Goal: Transaction & Acquisition: Obtain resource

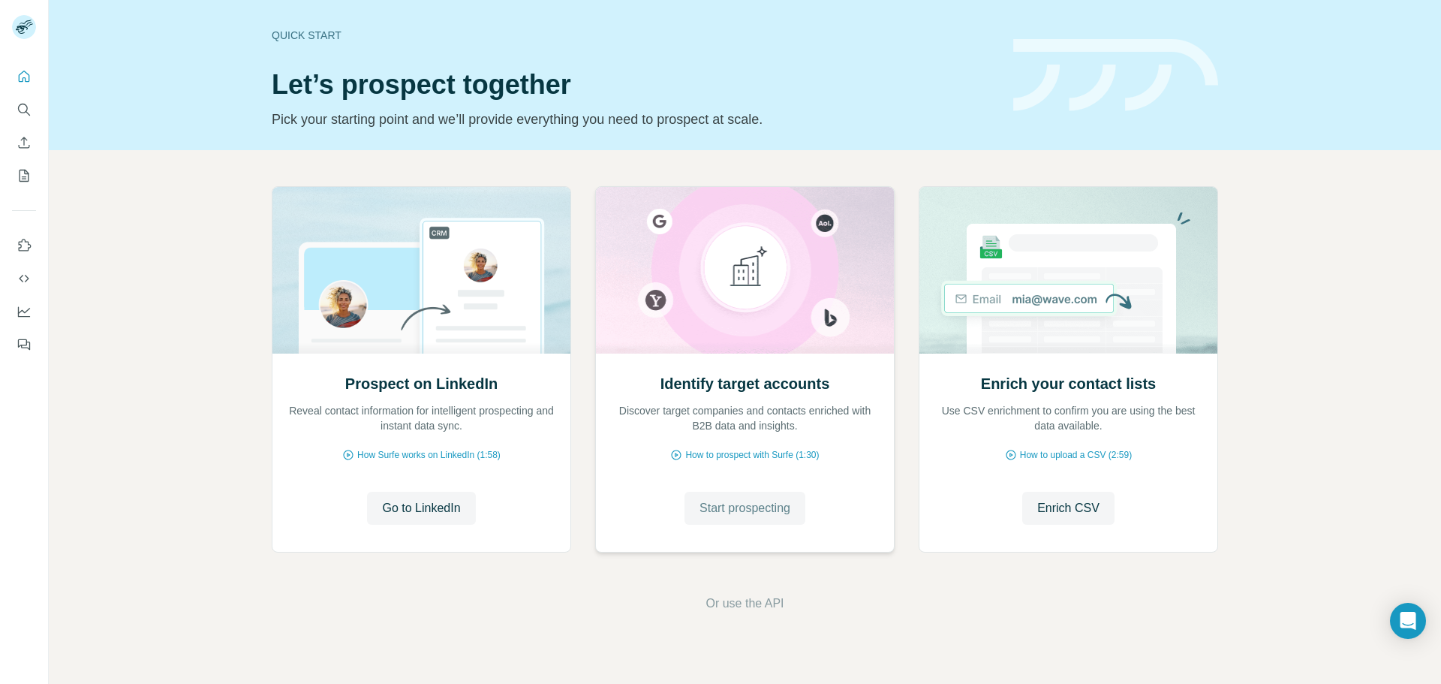
click at [746, 508] on span "Start prospecting" at bounding box center [744, 508] width 91 height 18
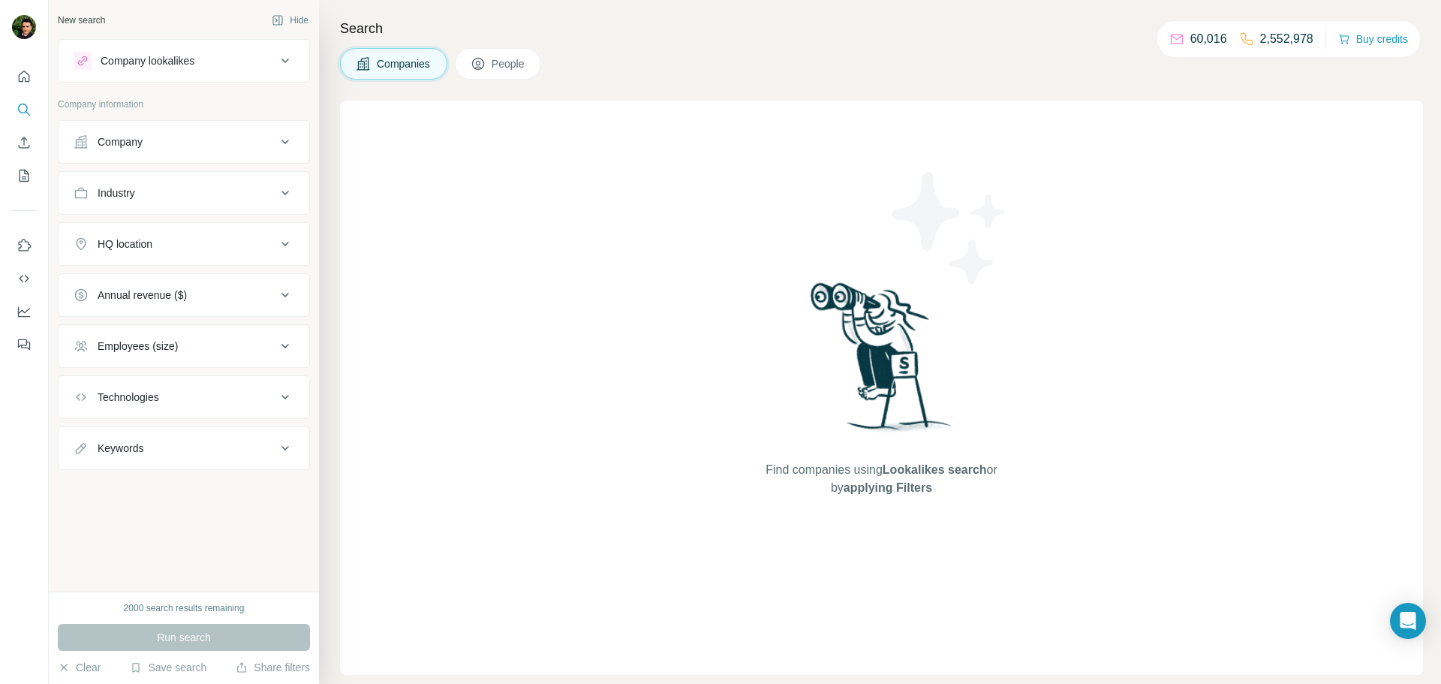
click at [146, 146] on div "Company" at bounding box center [175, 141] width 203 height 15
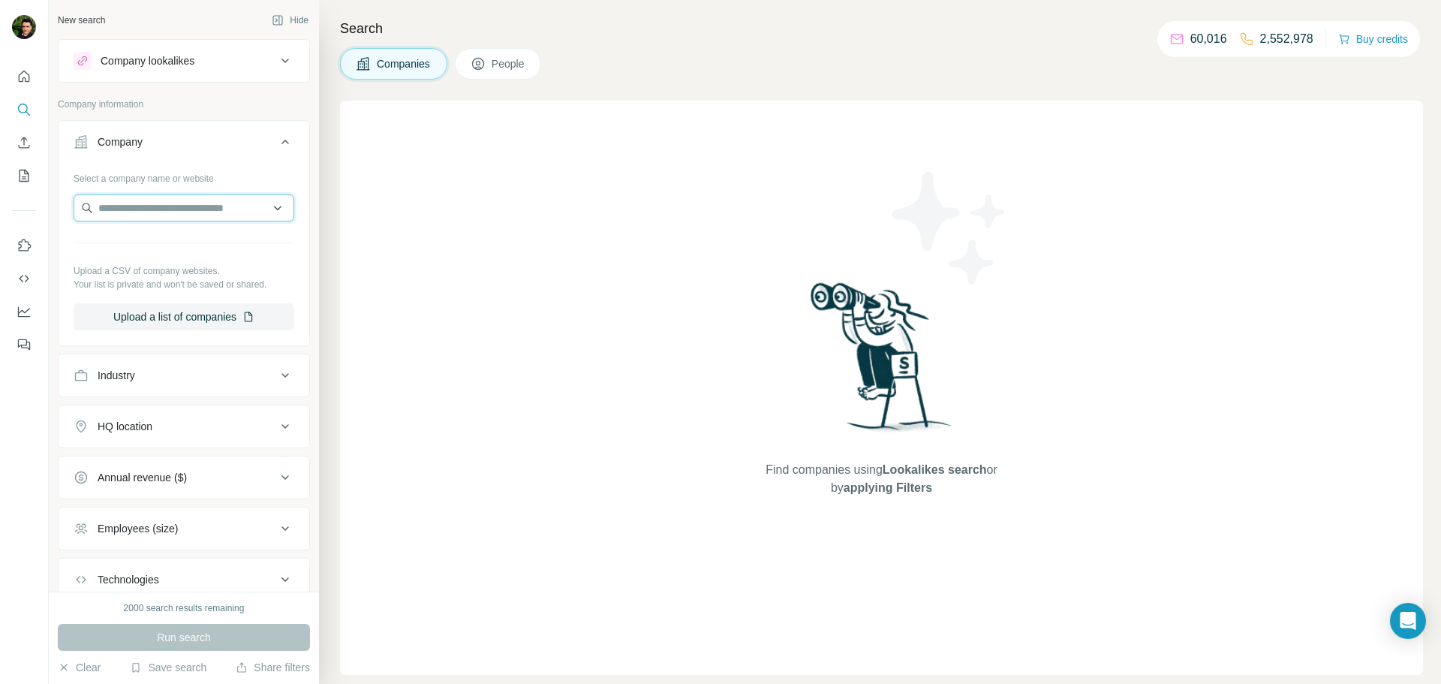
click at [146, 205] on input "text" at bounding box center [184, 207] width 221 height 27
paste input "*******"
type input "*******"
click at [140, 243] on p "York Regional Police Association" at bounding box center [192, 241] width 152 height 15
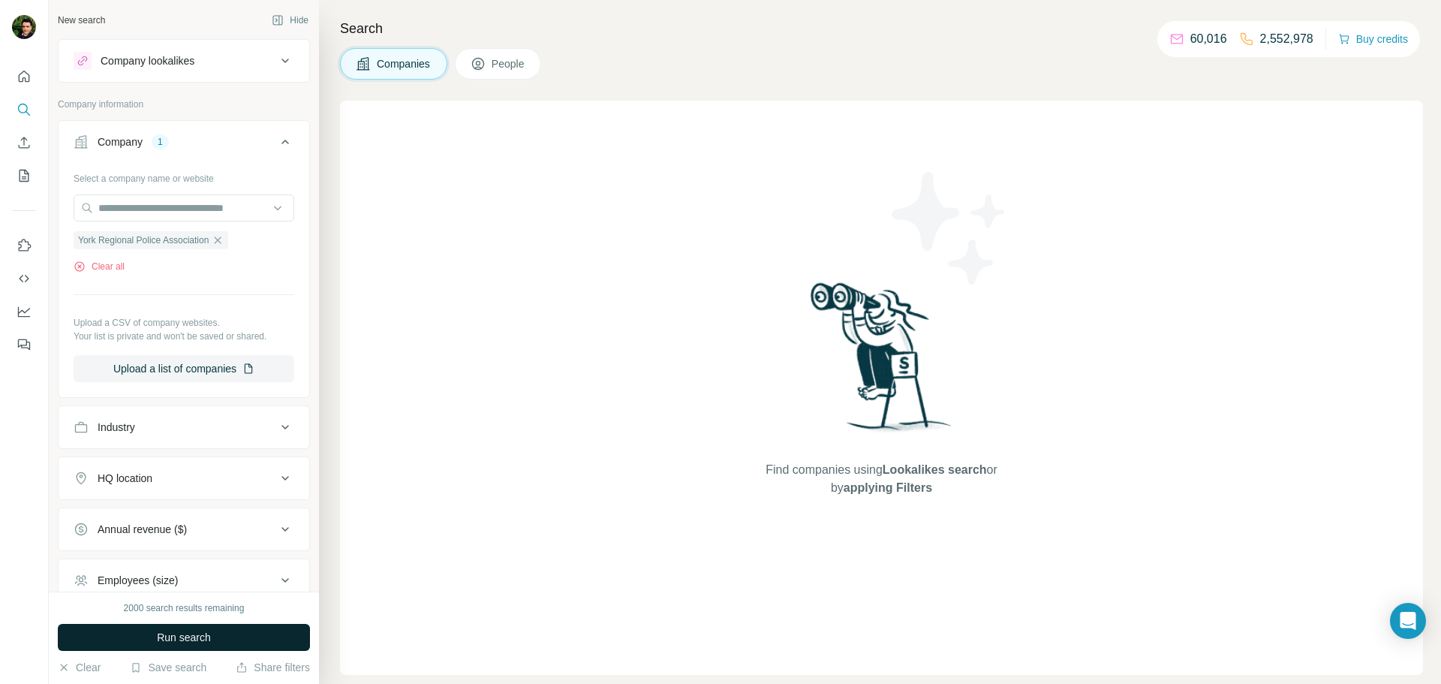
click at [185, 639] on span "Run search" at bounding box center [184, 637] width 54 height 15
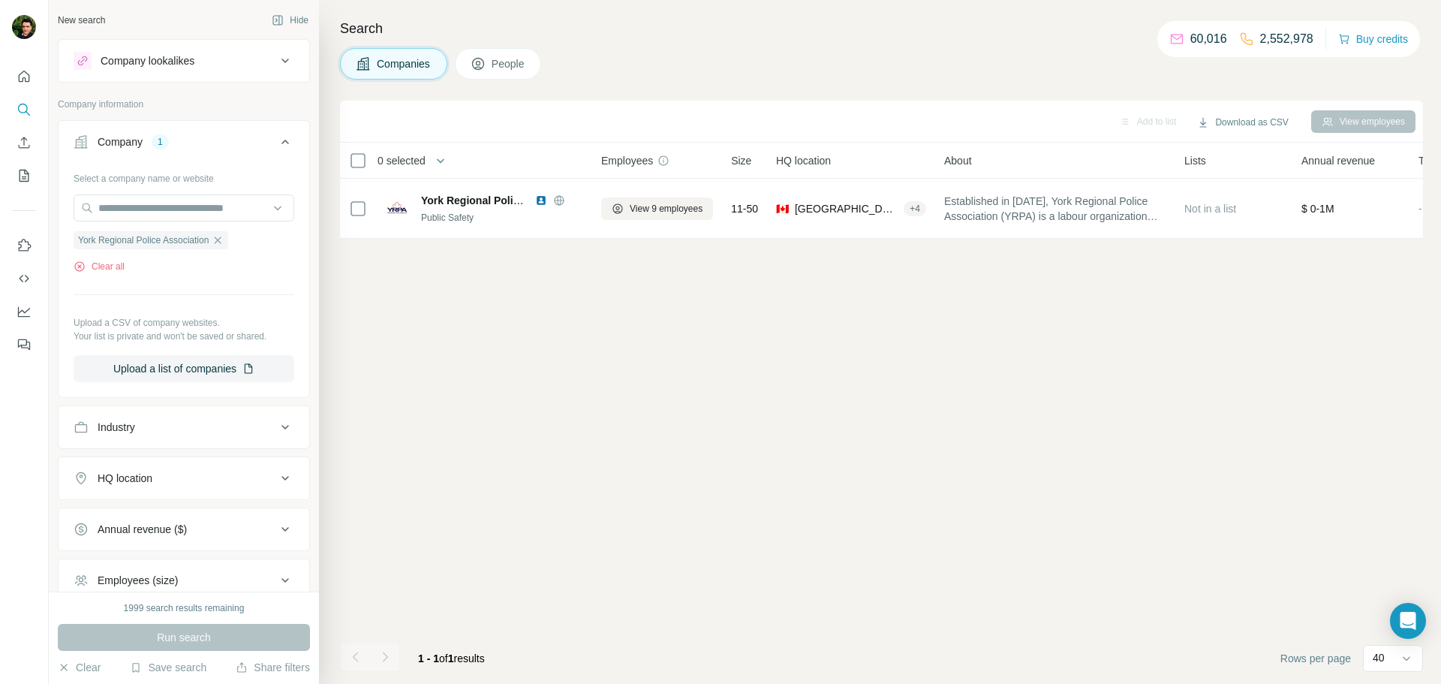
click at [502, 55] on button "People" at bounding box center [498, 64] width 87 height 32
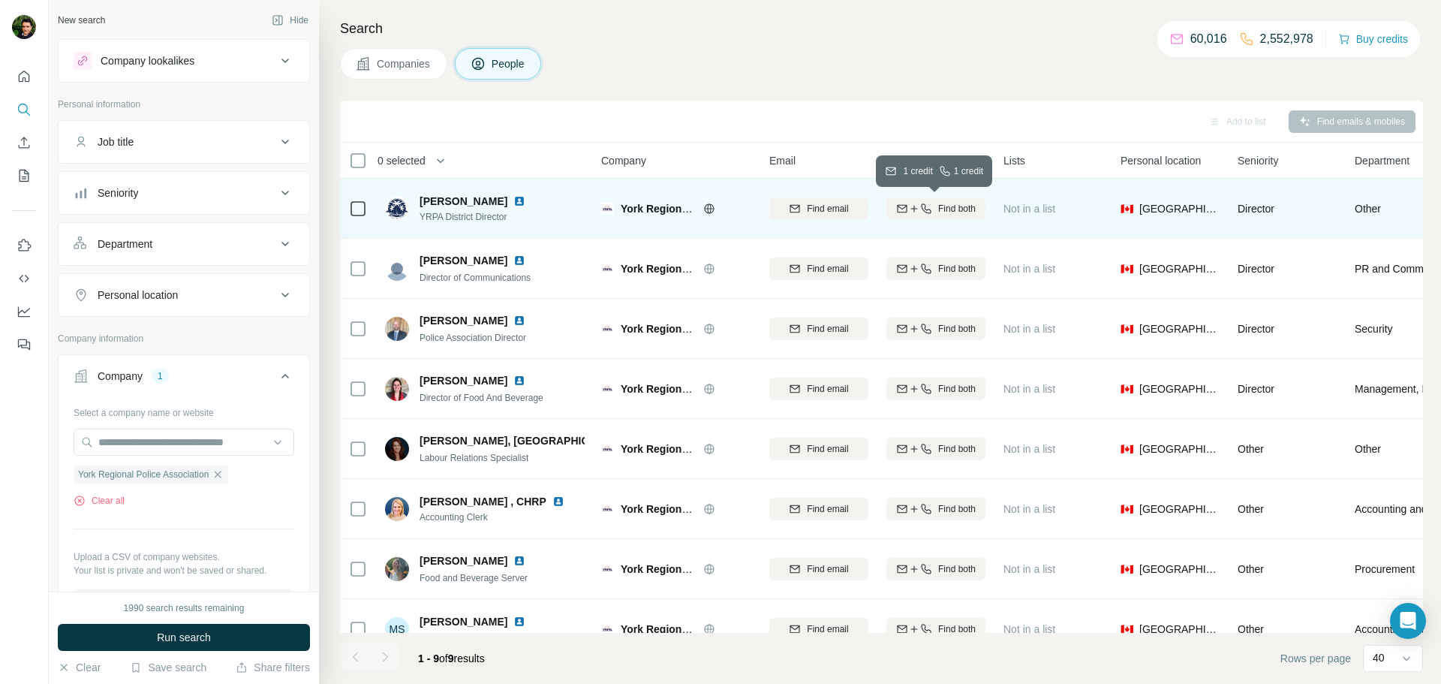
click at [930, 207] on div "Find both" at bounding box center [935, 209] width 99 height 14
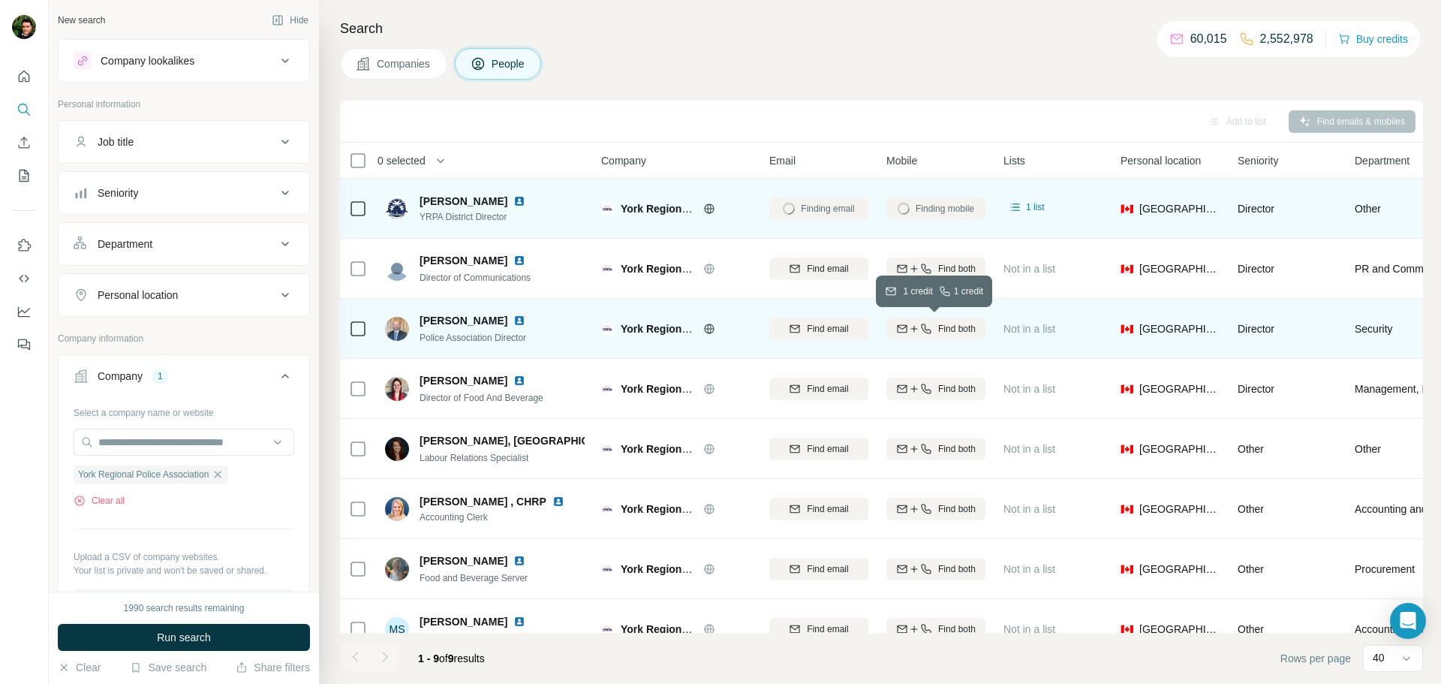
click at [940, 327] on span "Find both" at bounding box center [957, 329] width 38 height 14
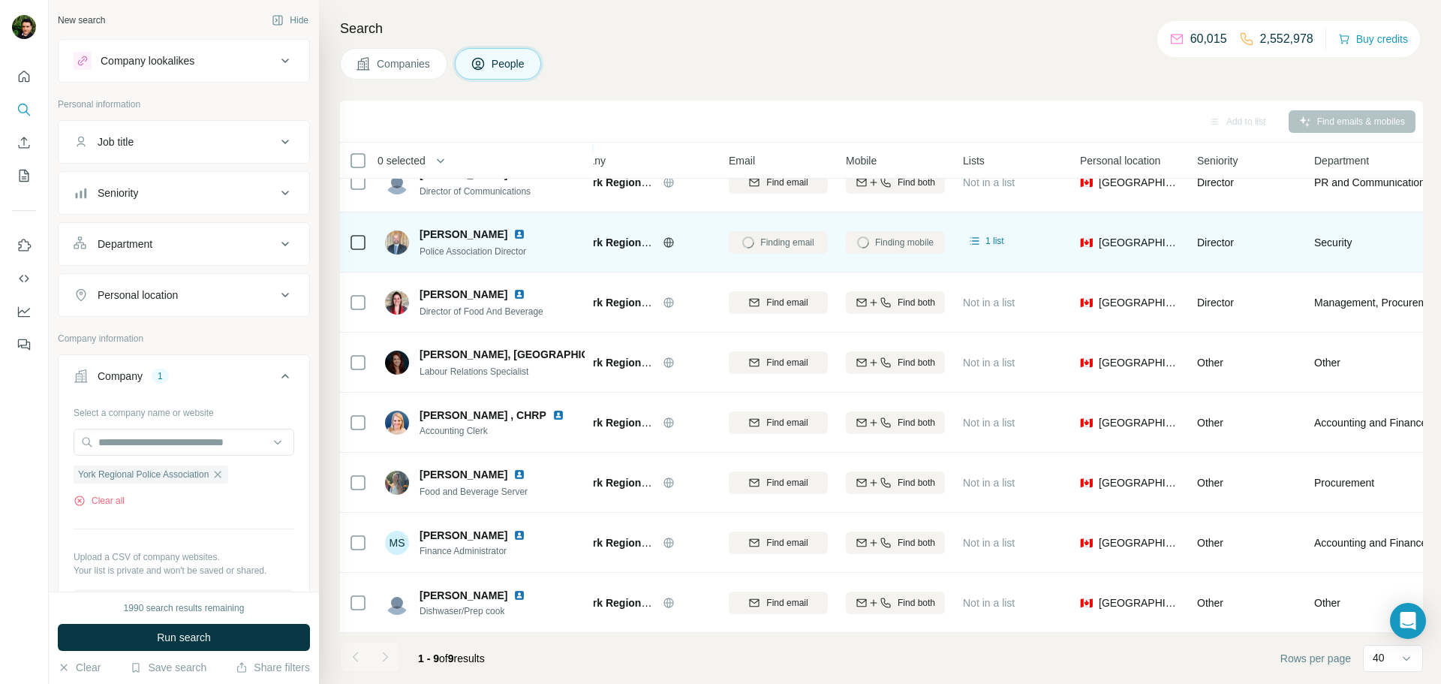
scroll to position [86, 46]
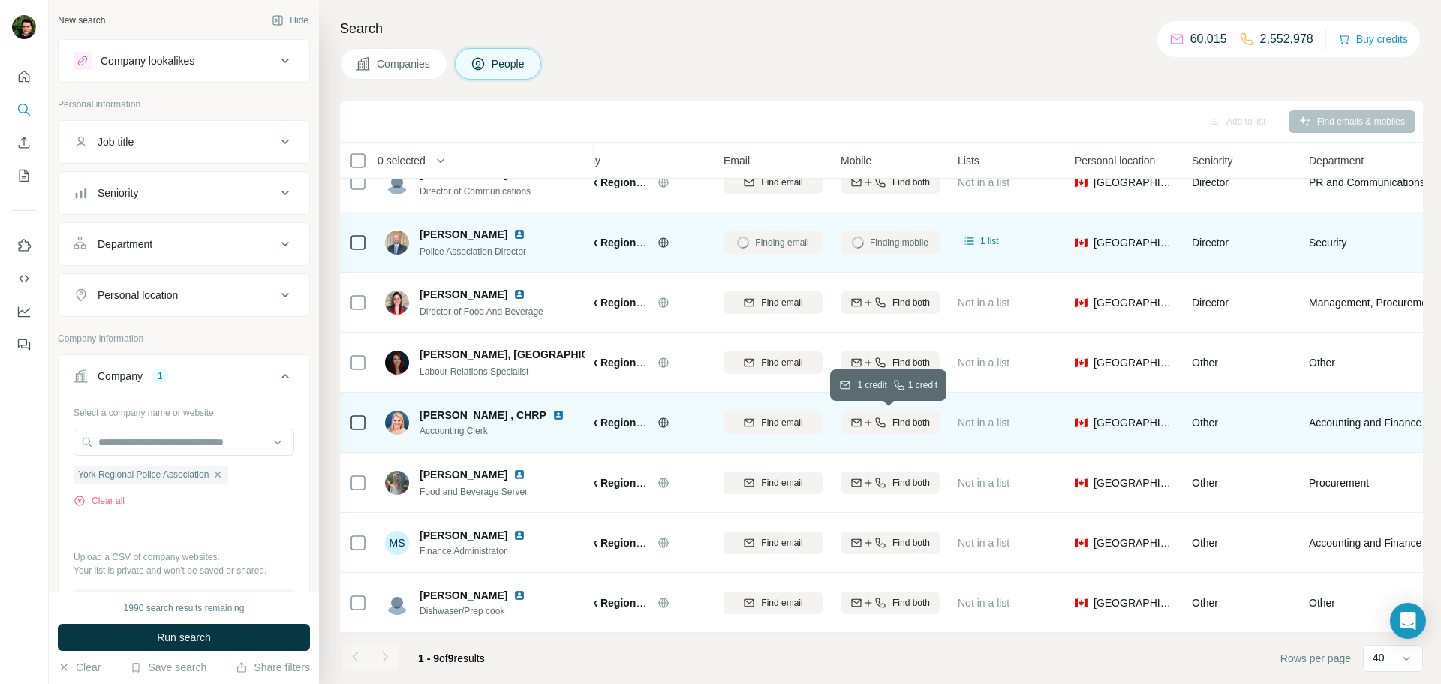
click at [900, 420] on span "Find both" at bounding box center [911, 423] width 38 height 14
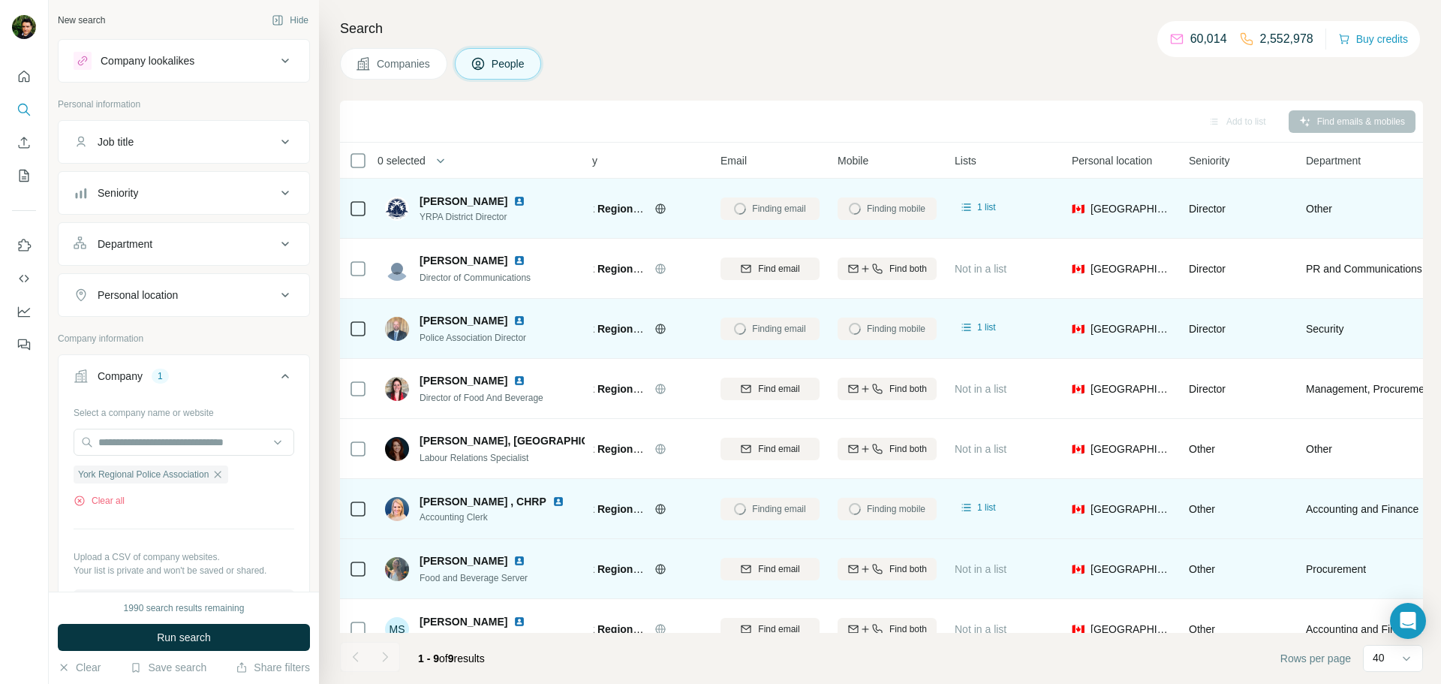
scroll to position [0, 0]
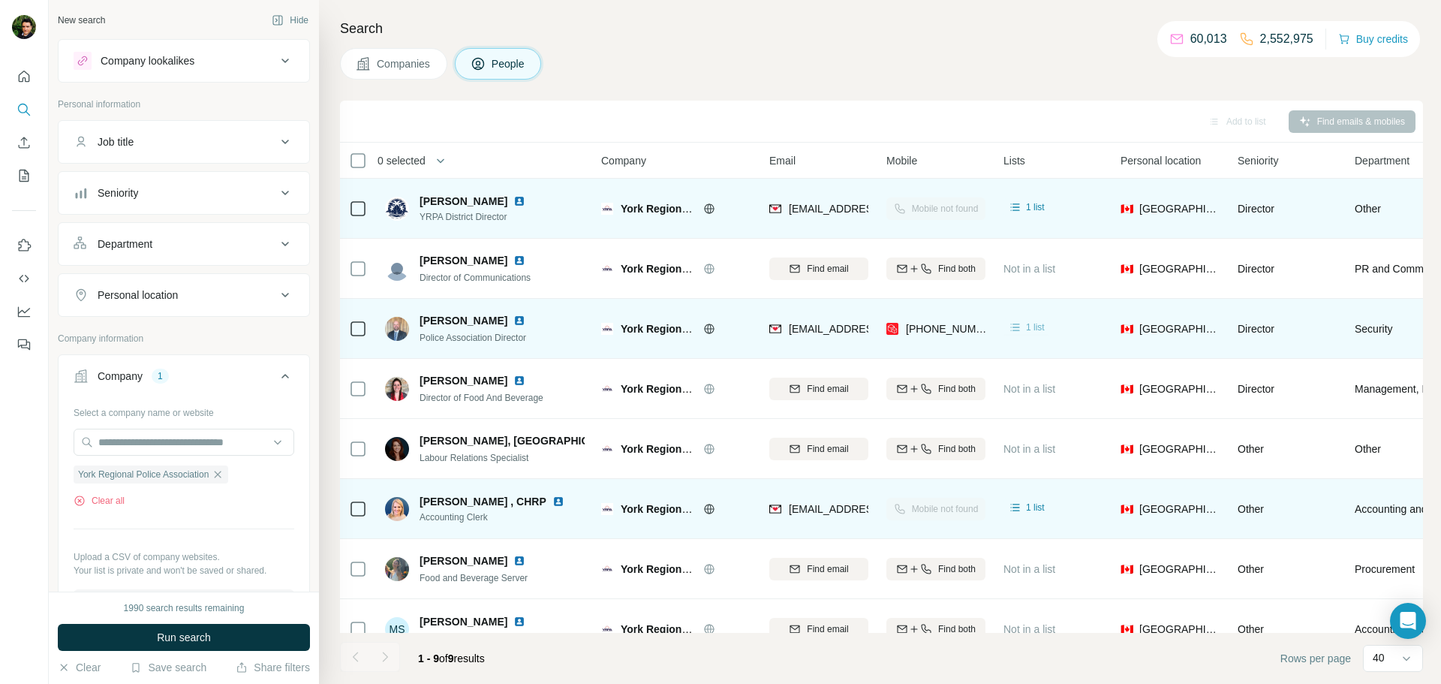
click at [1015, 322] on icon at bounding box center [1015, 327] width 15 height 15
click at [1076, 323] on div "1 list" at bounding box center [1052, 328] width 99 height 41
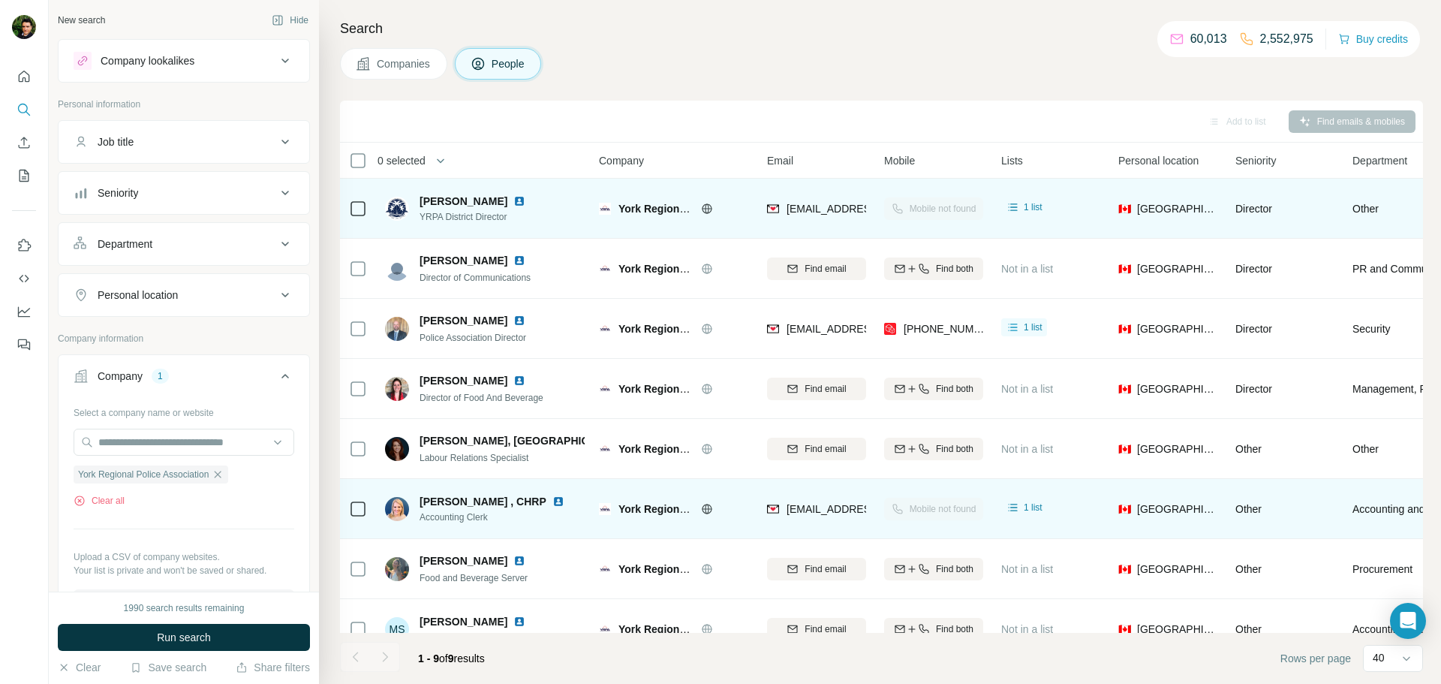
scroll to position [0, 16]
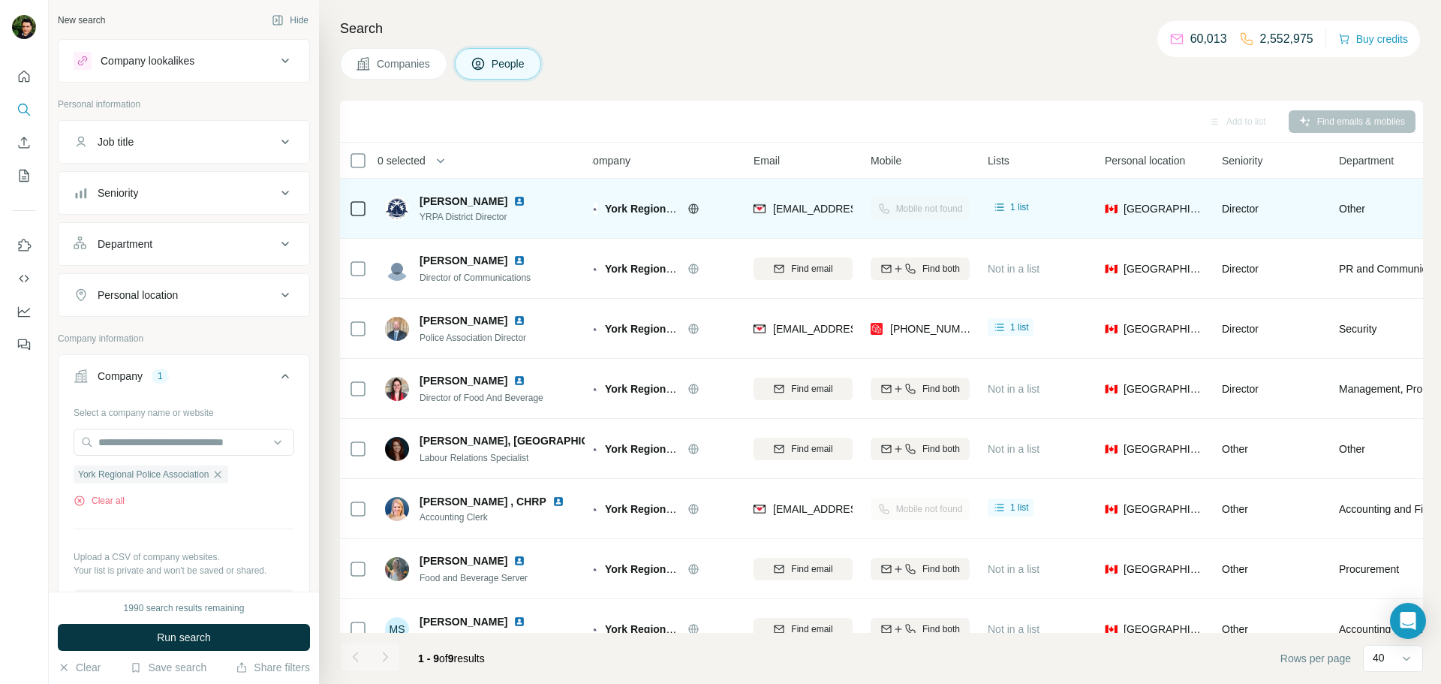
click at [965, 338] on div "+14162581560" at bounding box center [920, 328] width 99 height 41
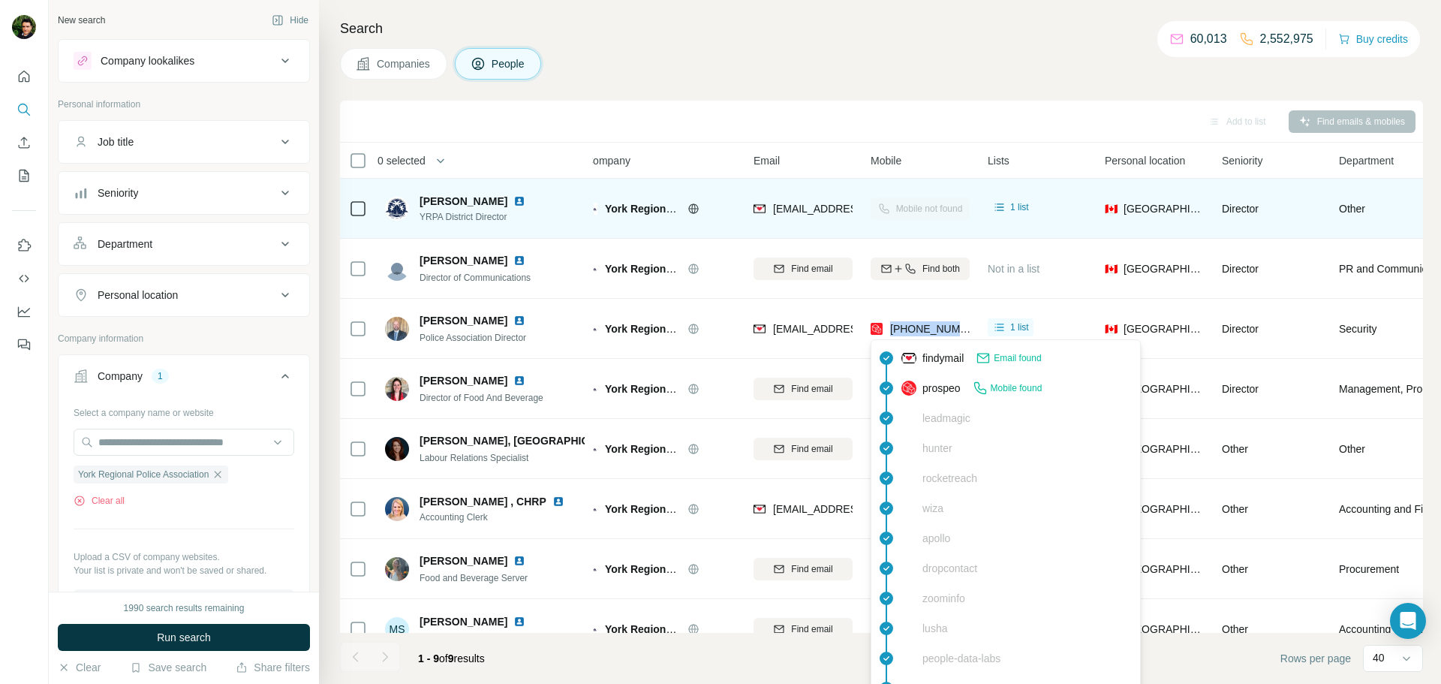
drag, startPoint x: 964, startPoint y: 326, endPoint x: 892, endPoint y: 327, distance: 72.1
click at [892, 327] on div "+14162581560" at bounding box center [920, 328] width 99 height 41
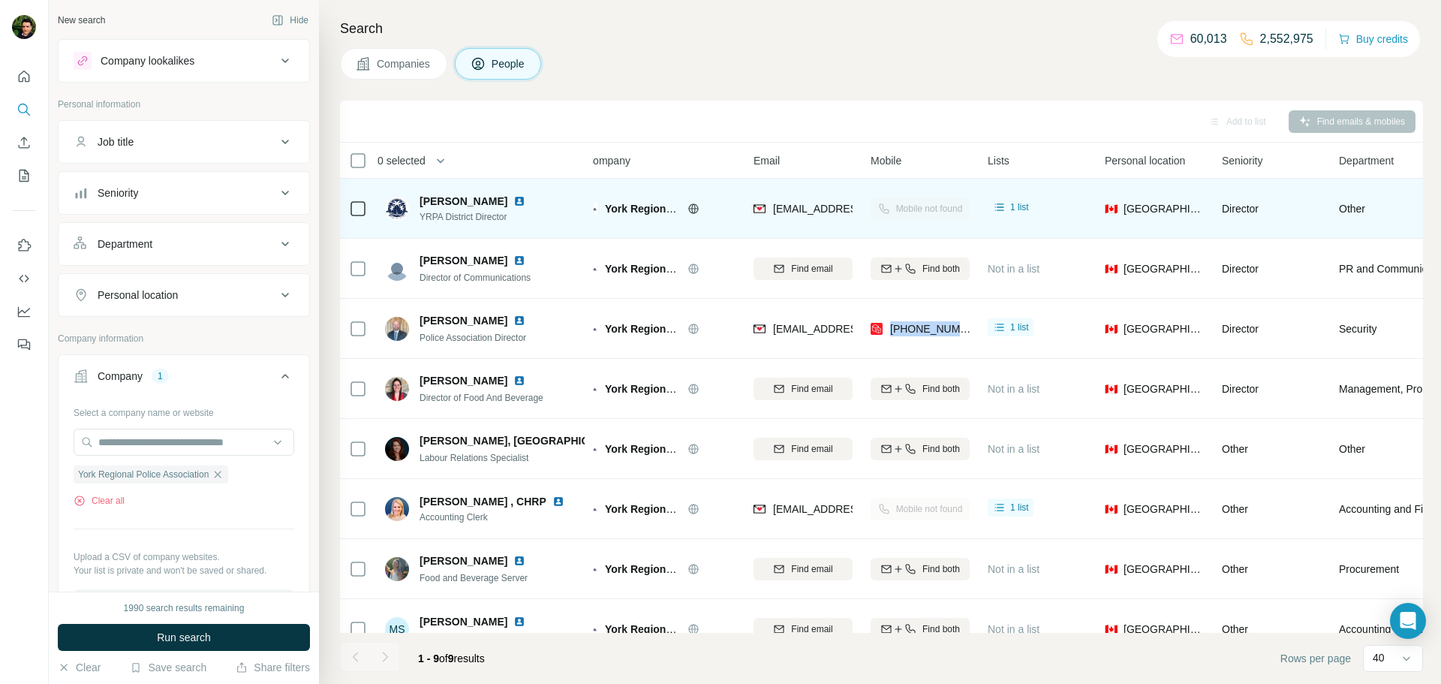
click at [513, 321] on img at bounding box center [519, 320] width 12 height 12
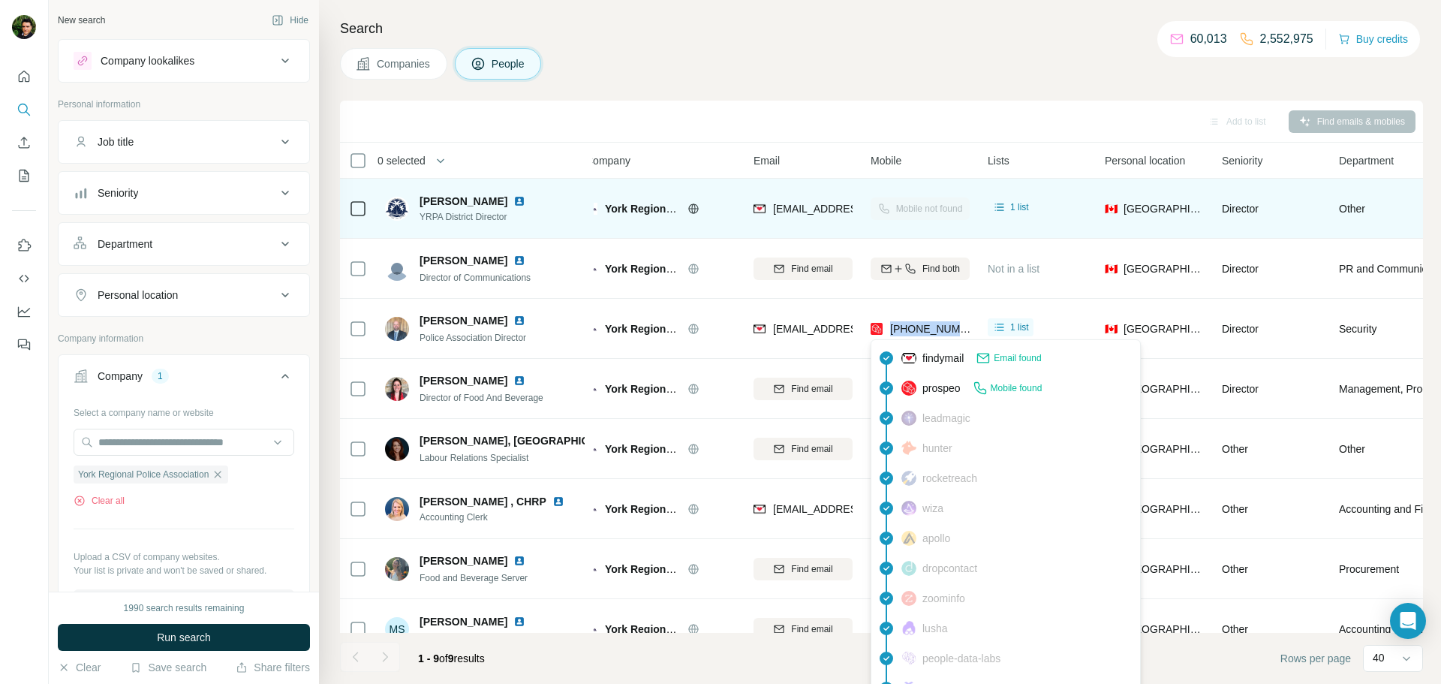
copy span "+14162581560"
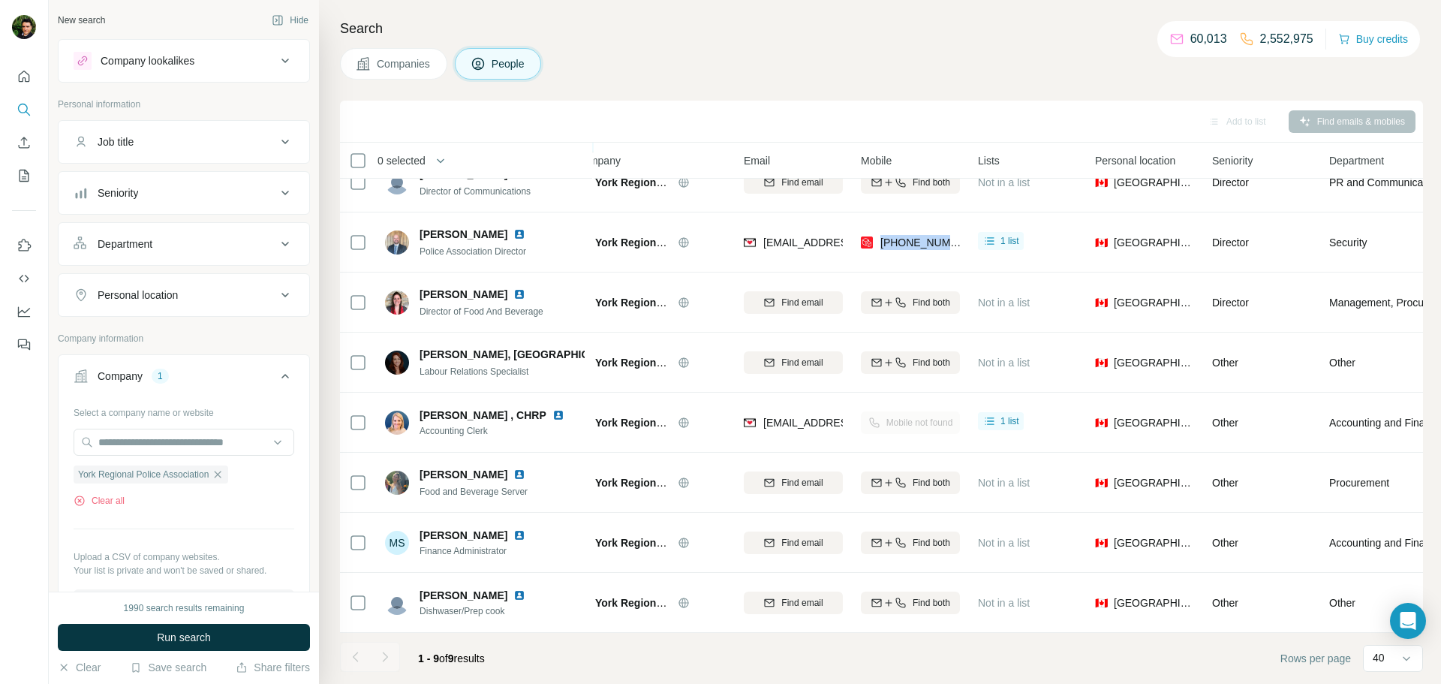
scroll to position [86, 53]
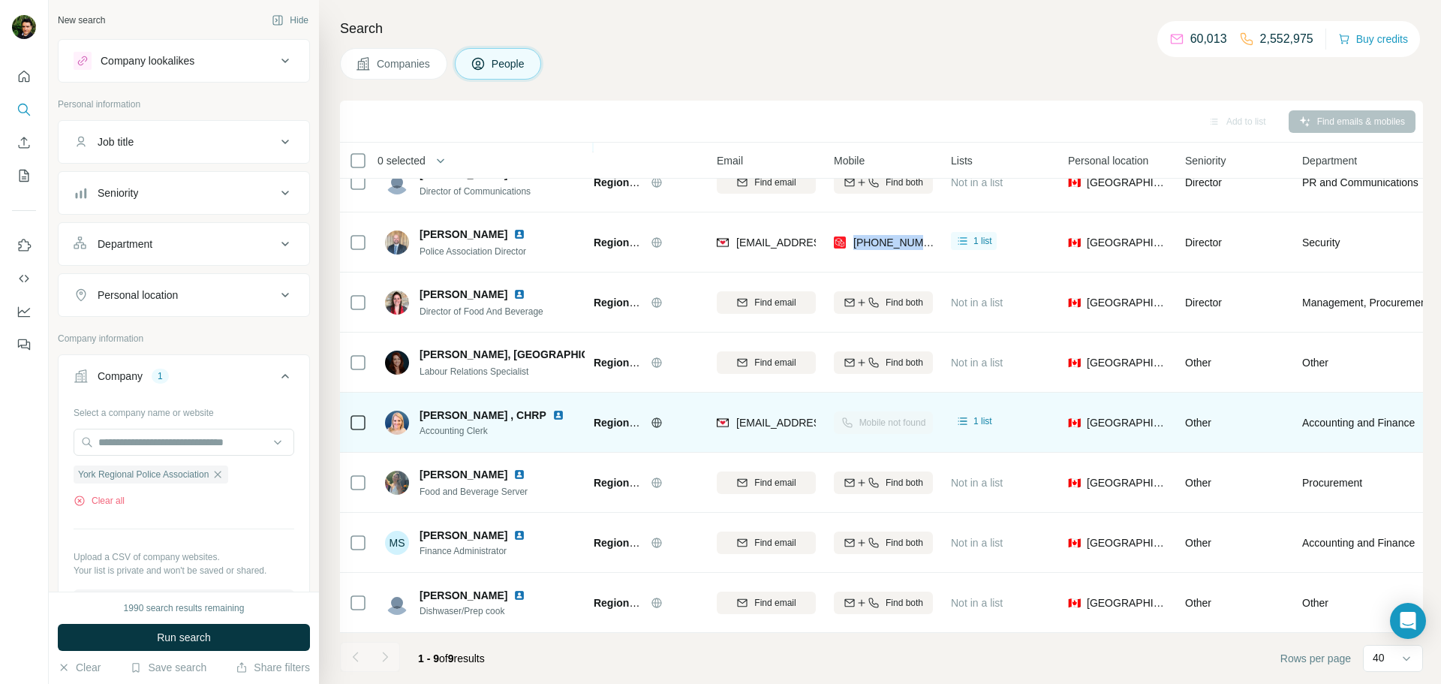
click at [552, 416] on img at bounding box center [558, 415] width 12 height 12
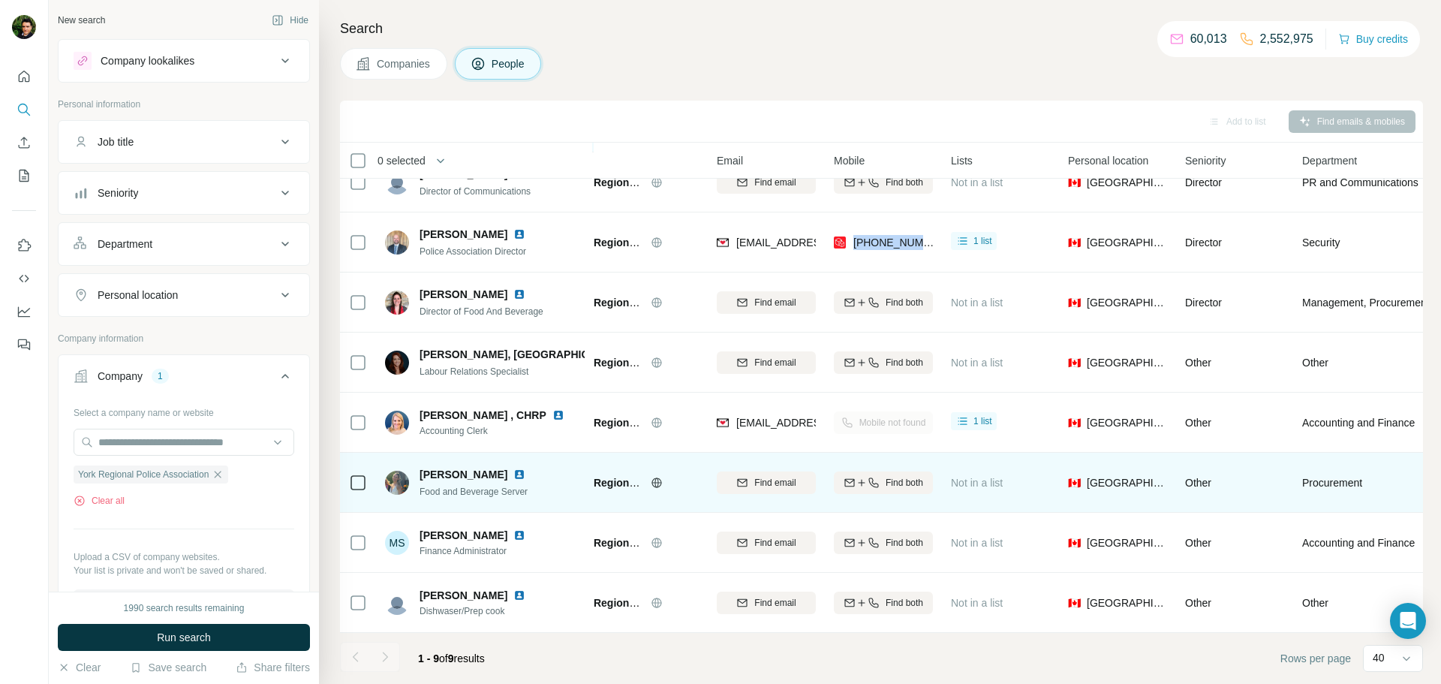
scroll to position [0, 53]
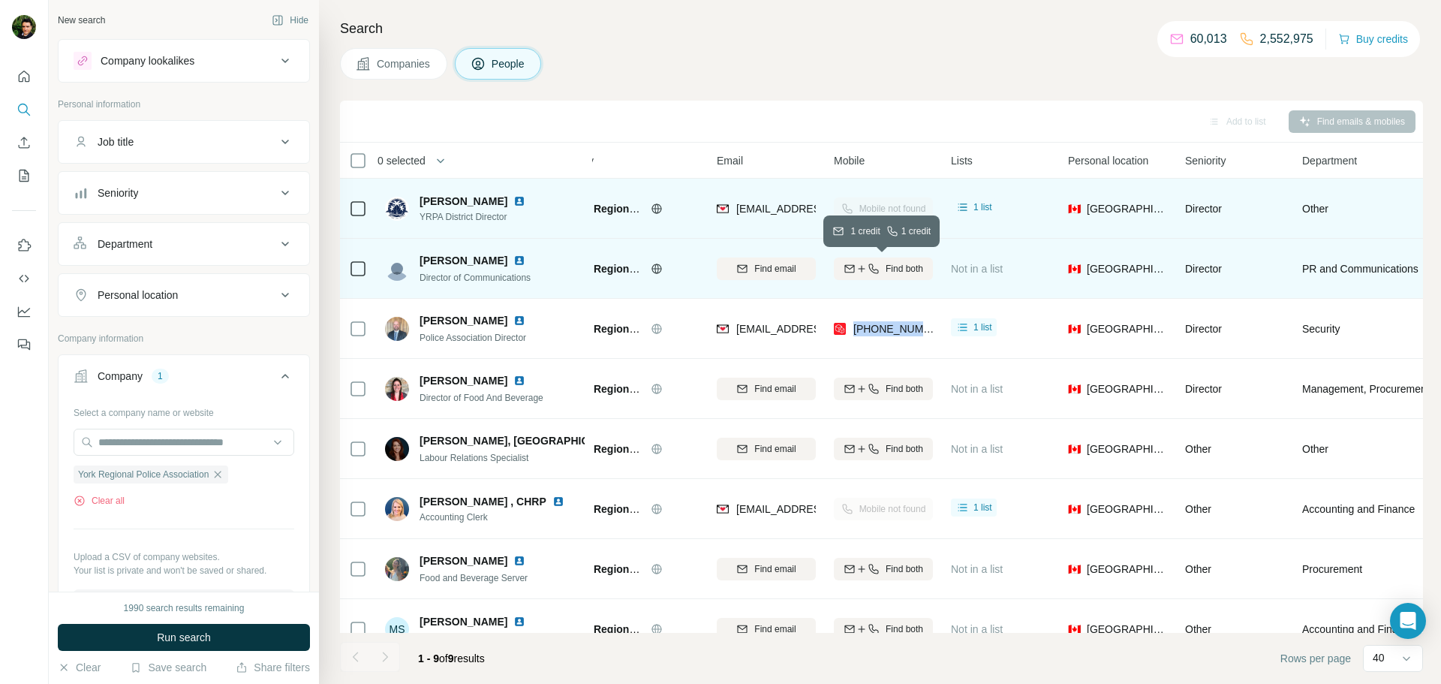
click at [851, 275] on button "Find both" at bounding box center [883, 268] width 99 height 23
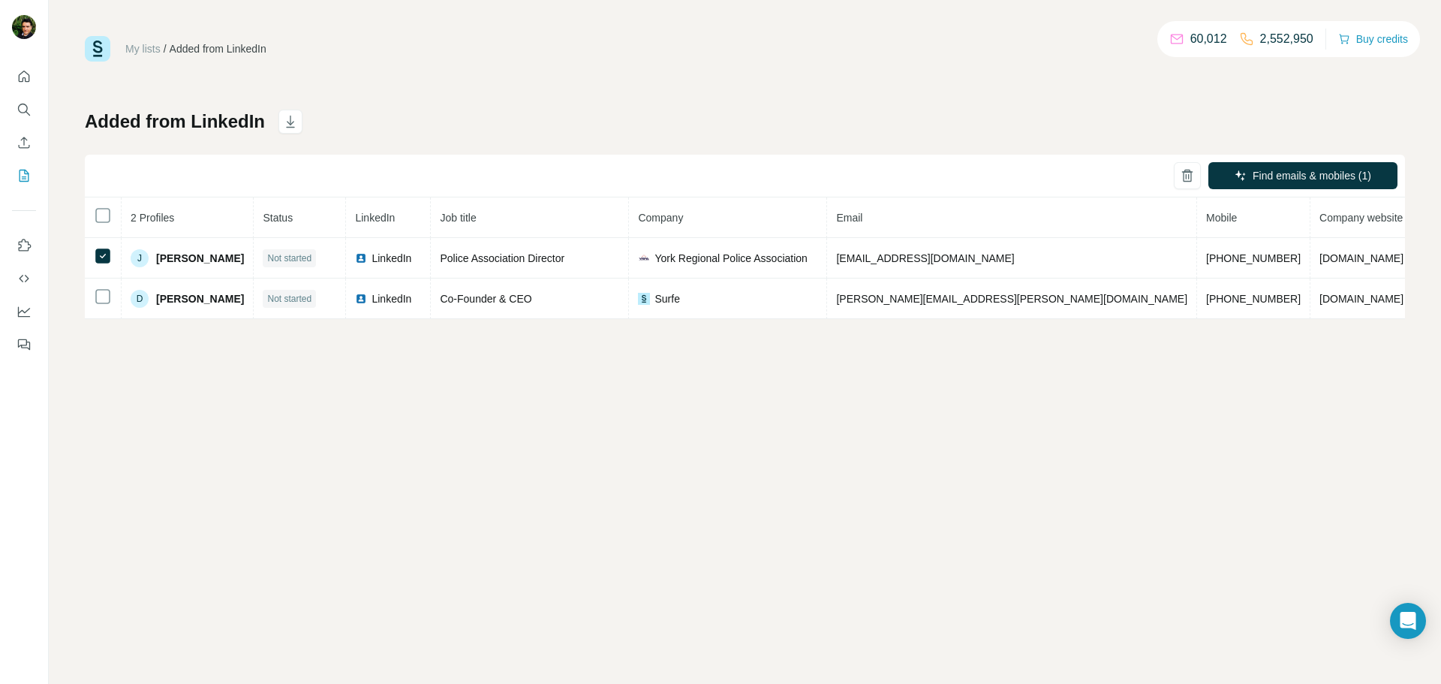
click at [974, 421] on div "My lists / Added from LinkedIn 60,012 2,552,950 Buy credits Added from LinkedIn…" at bounding box center [745, 342] width 1392 height 684
click at [30, 69] on icon "Quick start" at bounding box center [24, 76] width 15 height 15
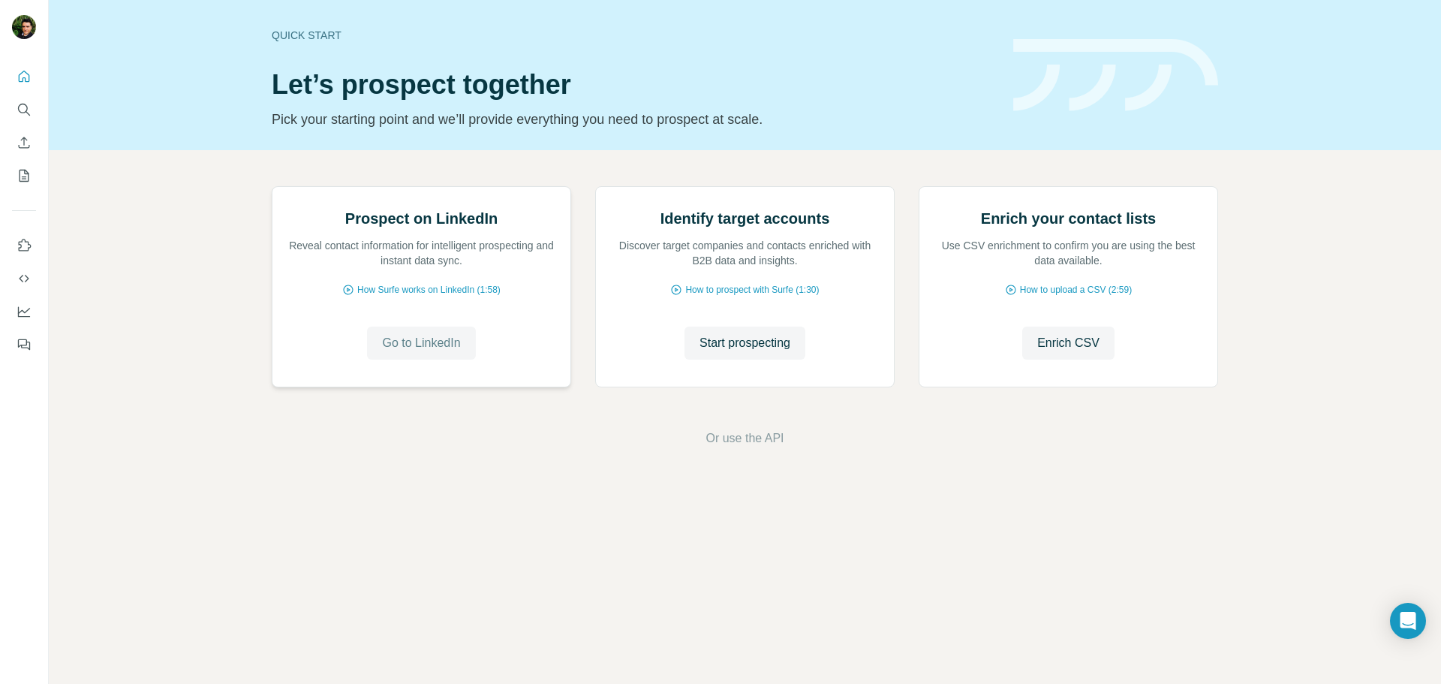
click at [403, 352] on span "Go to LinkedIn" at bounding box center [421, 343] width 78 height 18
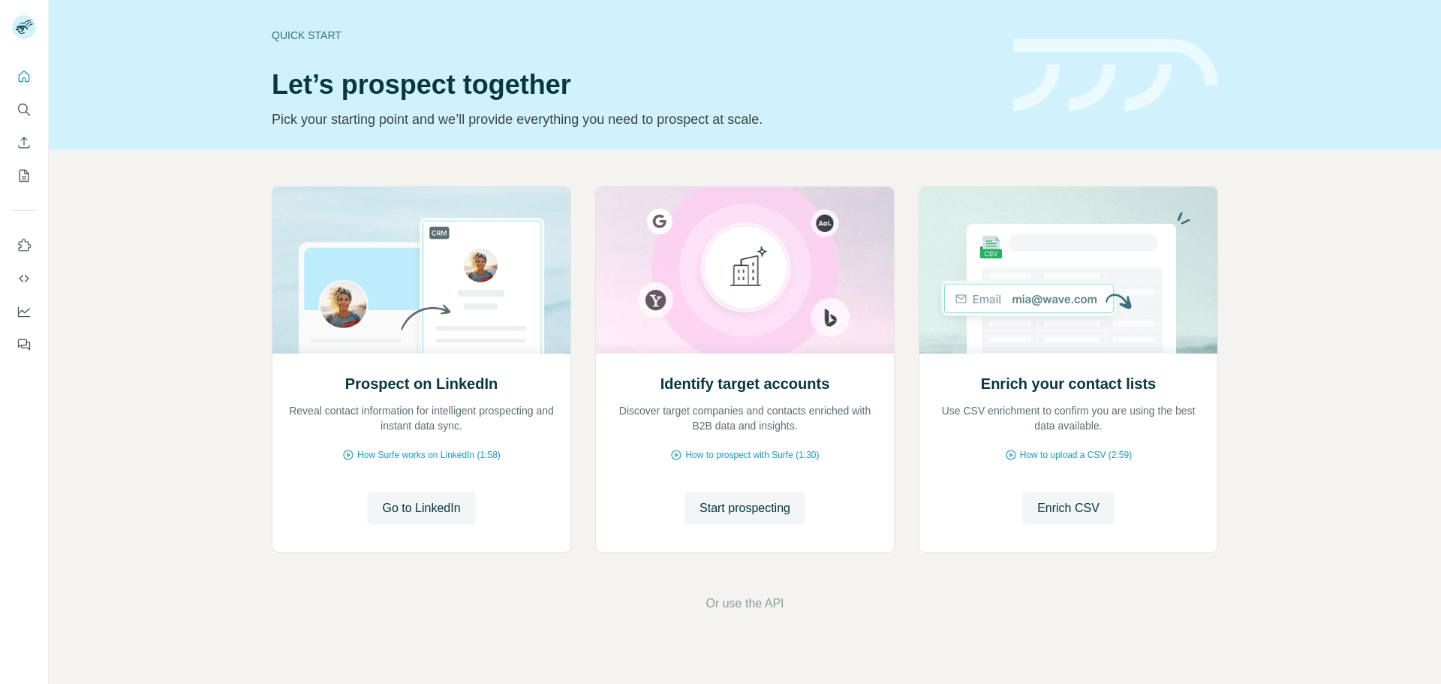
click at [35, 173] on button "My lists" at bounding box center [24, 175] width 24 height 27
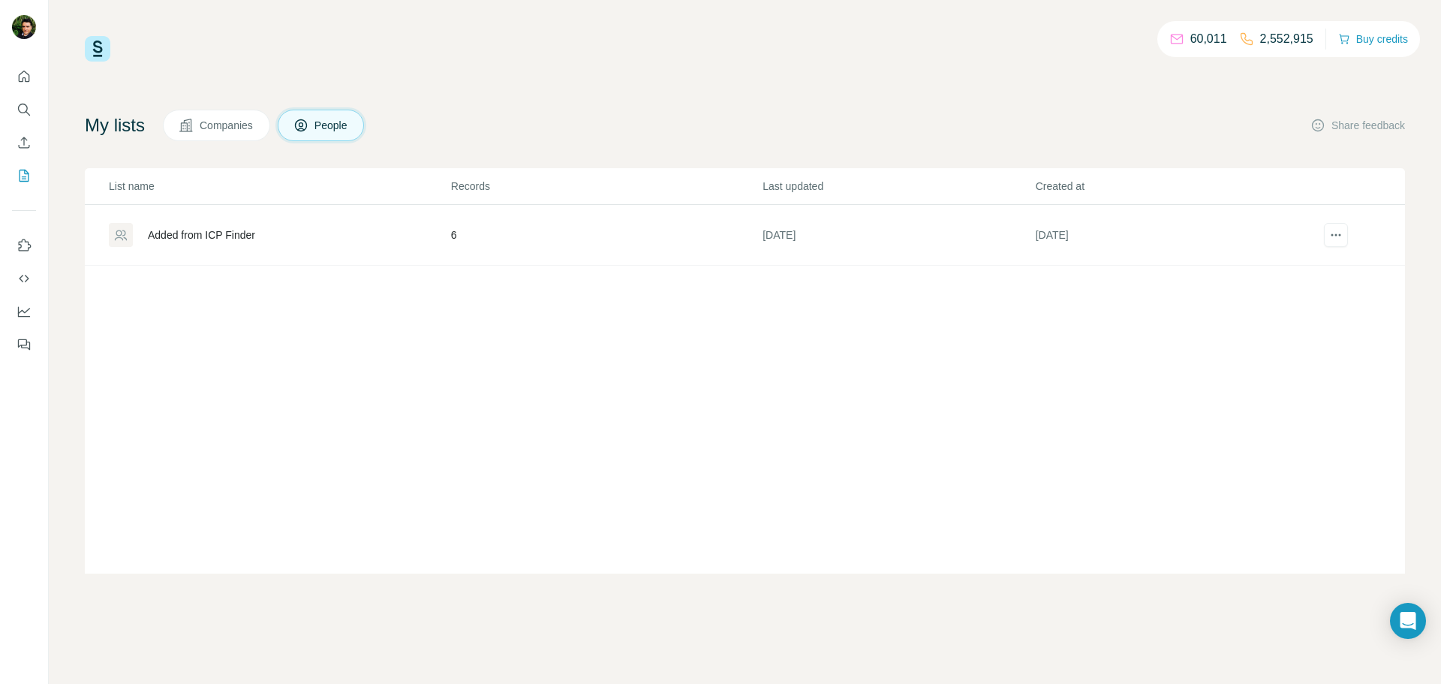
click at [207, 232] on div "Added from ICP Finder" at bounding box center [201, 234] width 107 height 15
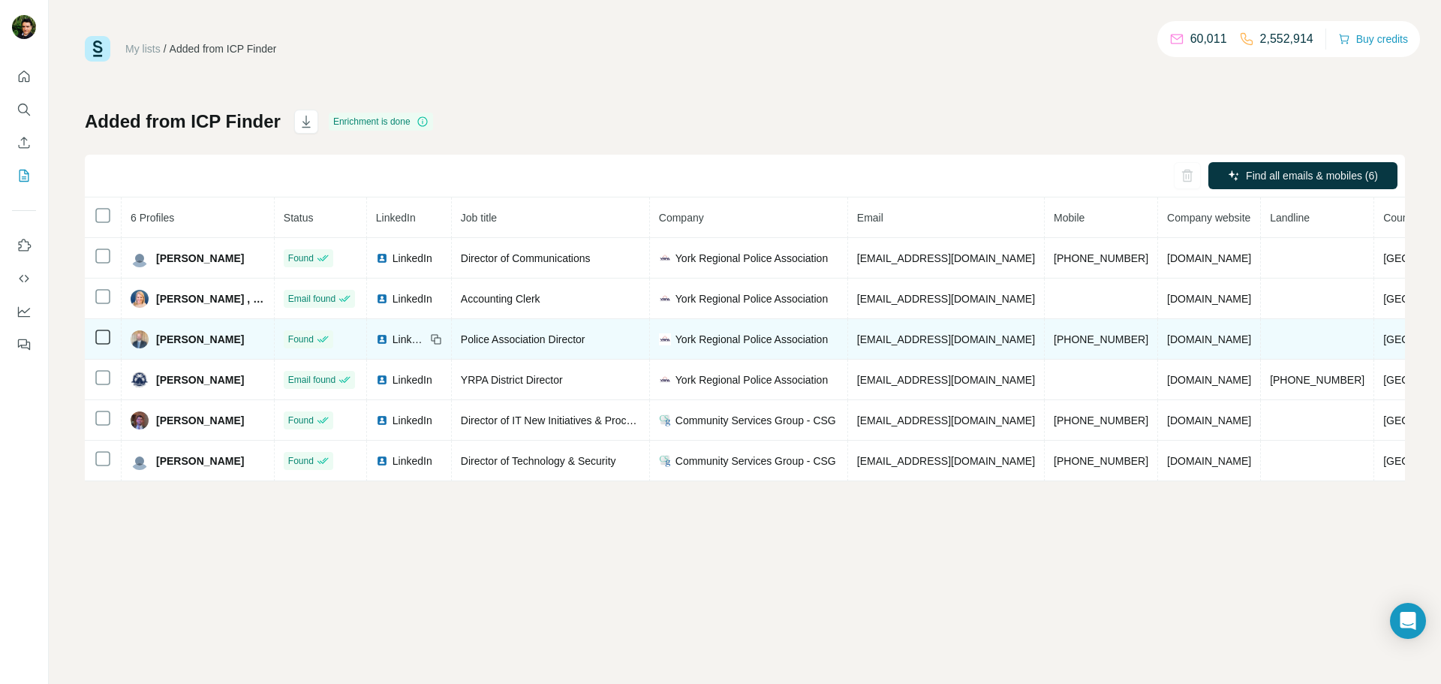
click at [200, 338] on span "Jarrett Thomas" at bounding box center [200, 339] width 88 height 15
click at [408, 337] on span "LinkedIn" at bounding box center [408, 339] width 33 height 15
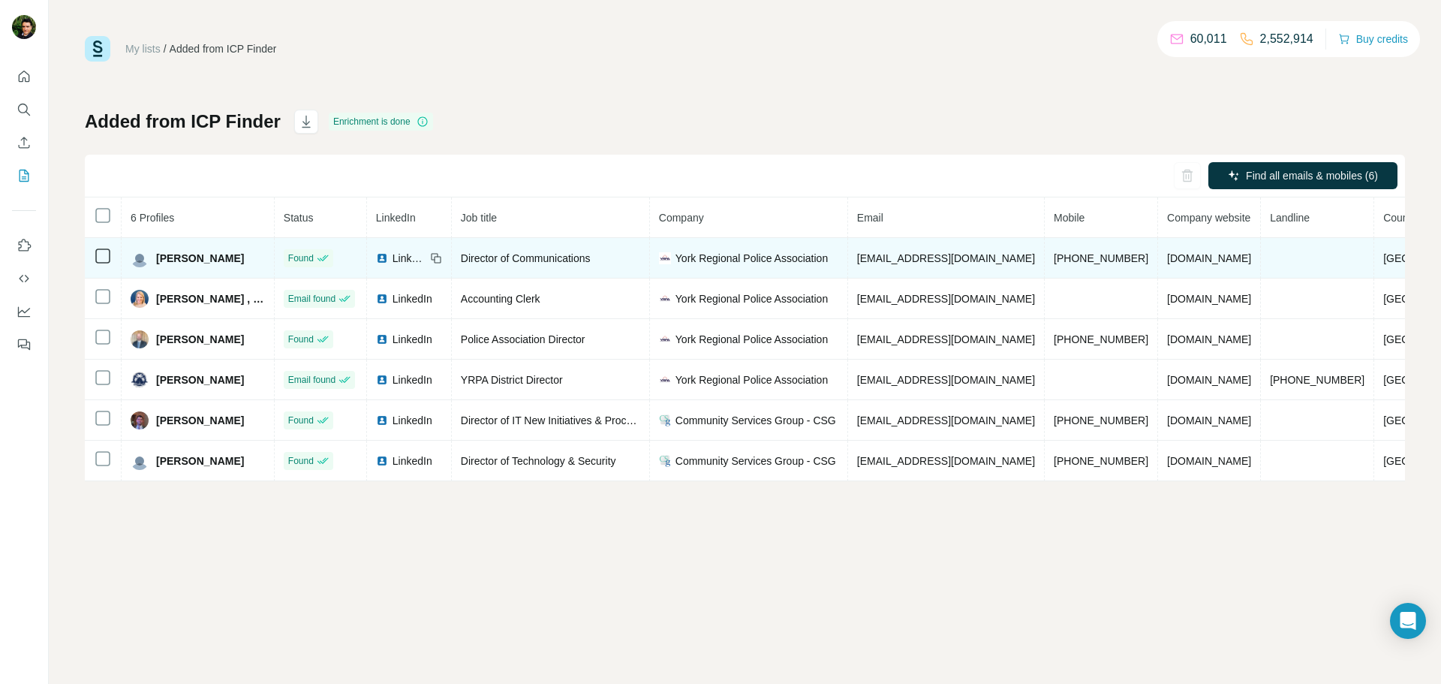
click at [400, 259] on span "LinkedIn" at bounding box center [408, 258] width 33 height 15
drag, startPoint x: 1031, startPoint y: 254, endPoint x: 1104, endPoint y: 256, distance: 72.8
click at [1104, 256] on td "[PHONE_NUMBER]" at bounding box center [1101, 258] width 113 height 41
copy span "[PHONE_NUMBER]"
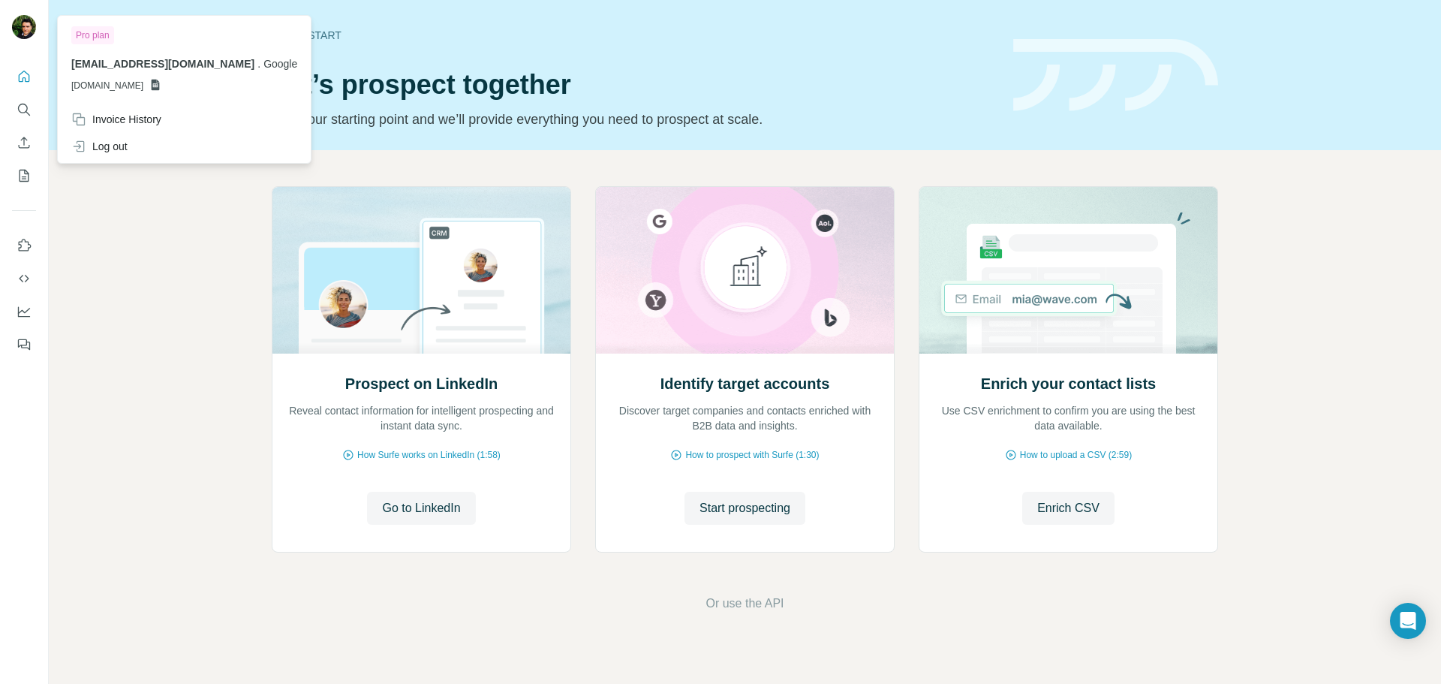
click at [20, 42] on div at bounding box center [27, 30] width 44 height 50
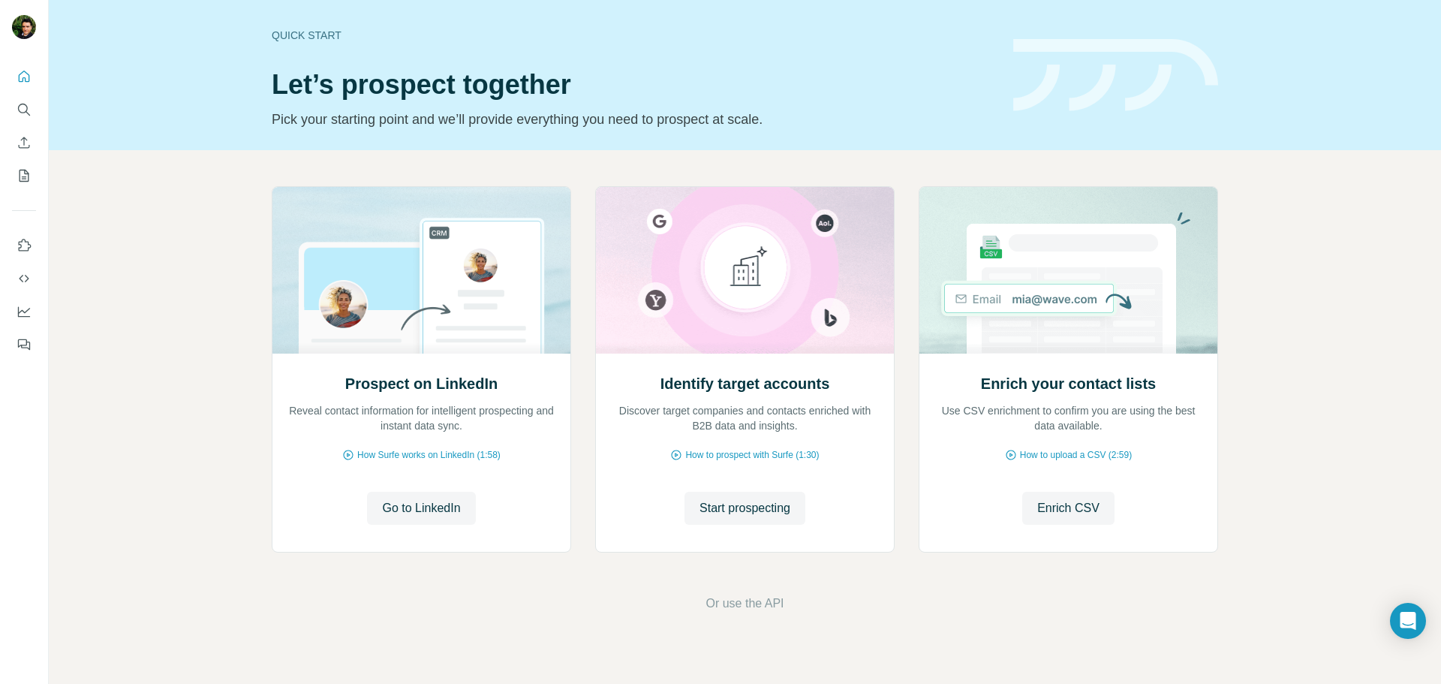
click at [26, 34] on img at bounding box center [24, 27] width 24 height 24
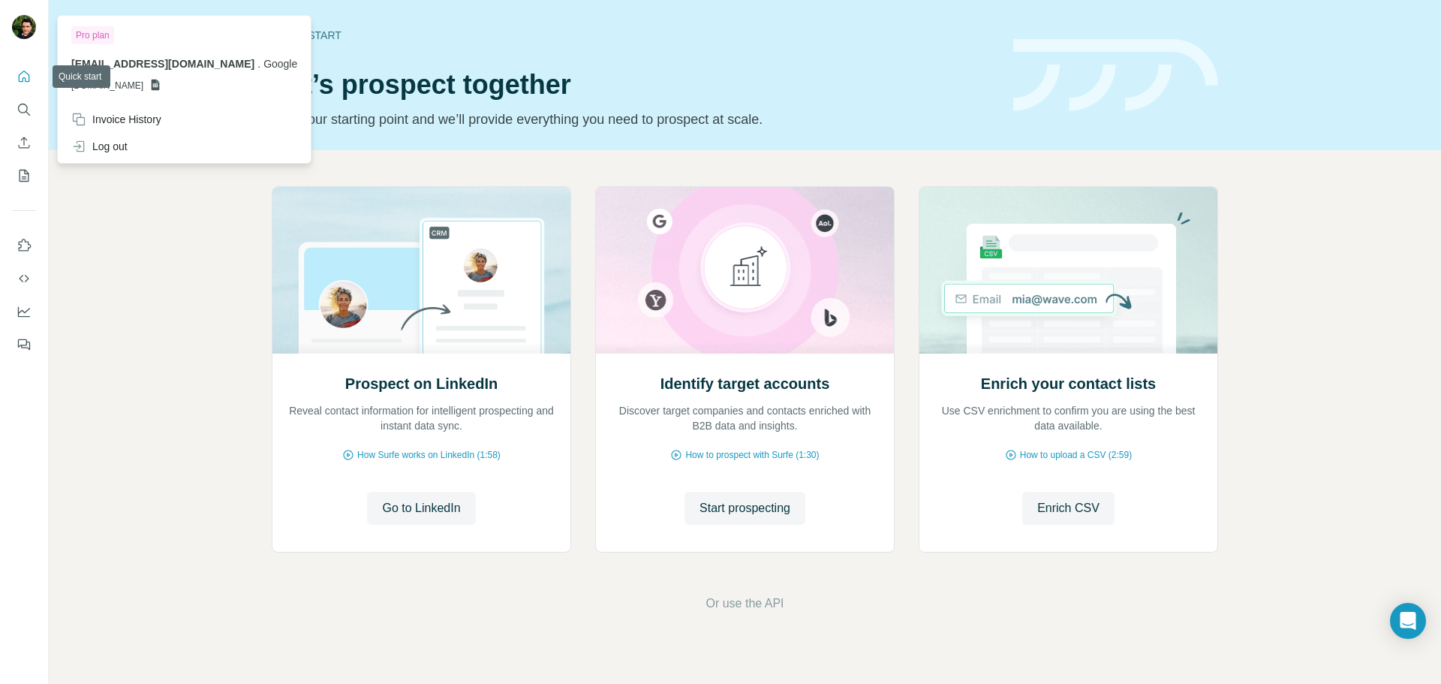
click at [25, 84] on button "Quick start" at bounding box center [24, 76] width 24 height 27
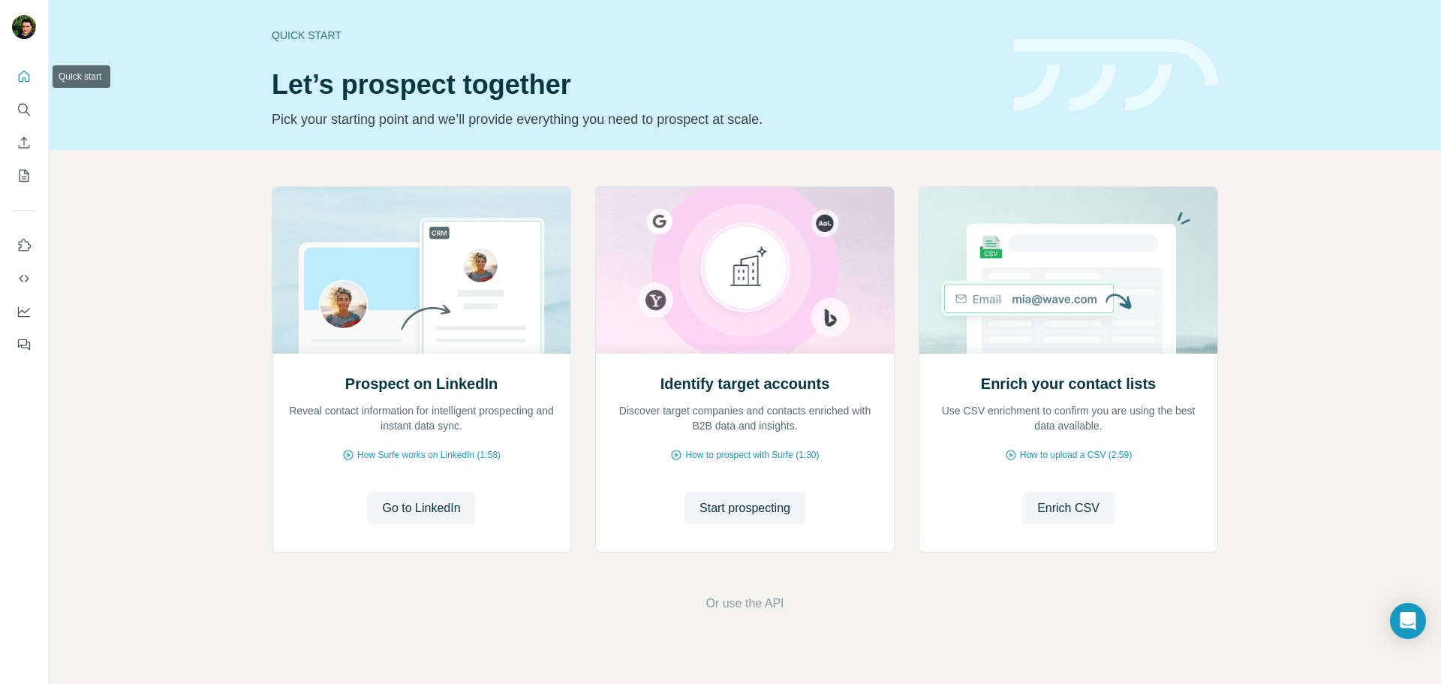
click at [25, 78] on icon "Quick start" at bounding box center [24, 76] width 11 height 11
click at [25, 248] on icon "Use Surfe on LinkedIn" at bounding box center [24, 245] width 15 height 15
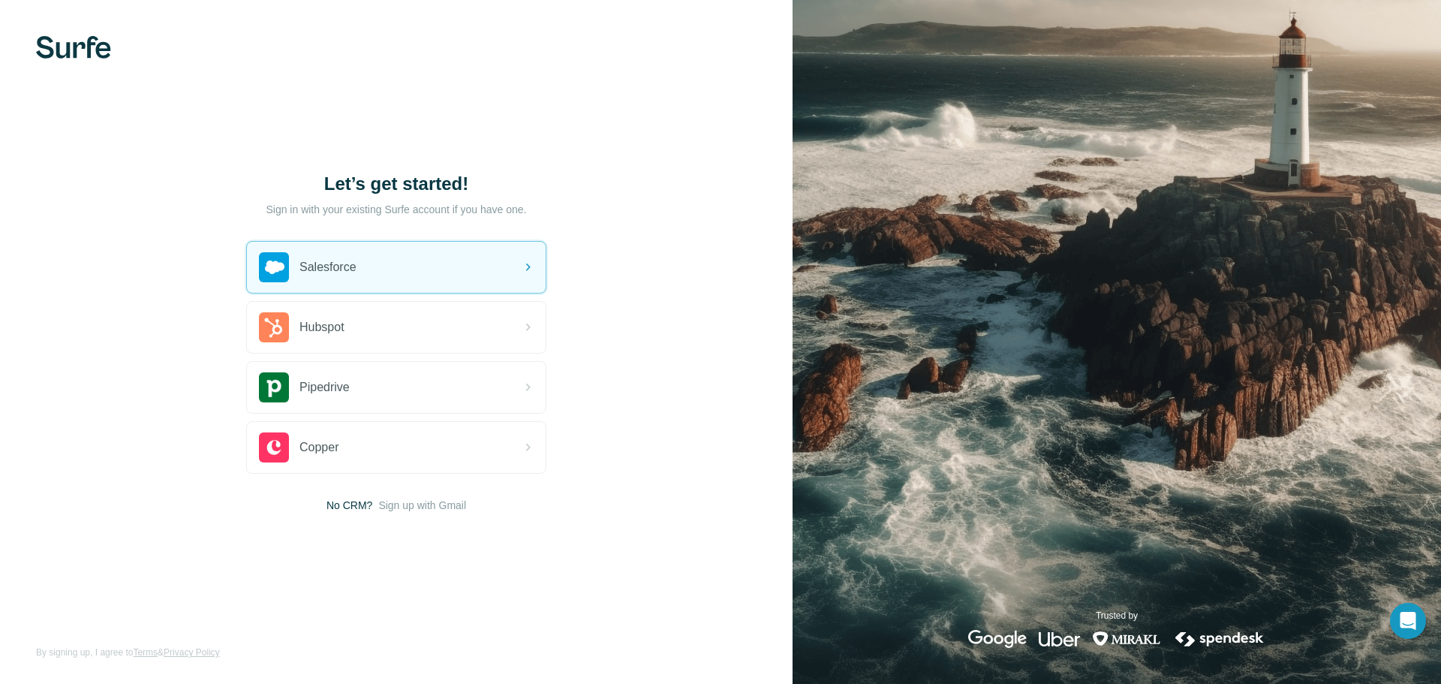
click at [585, 556] on div "Let’s get started! Sign in with your existing Surfe account if you have one. Sa…" at bounding box center [396, 342] width 792 height 684
click at [408, 505] on span "Sign up with Gmail" at bounding box center [422, 505] width 88 height 15
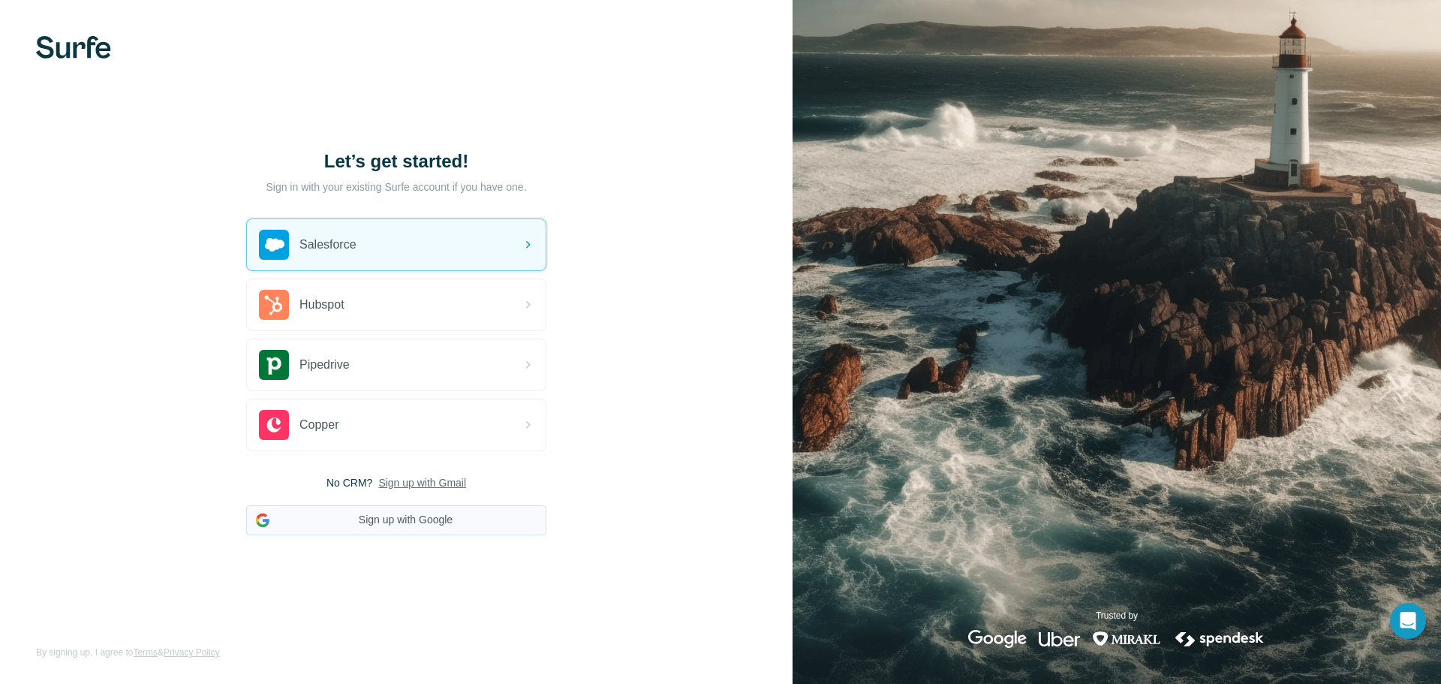
click at [426, 523] on button "Sign up with Google" at bounding box center [396, 520] width 300 height 30
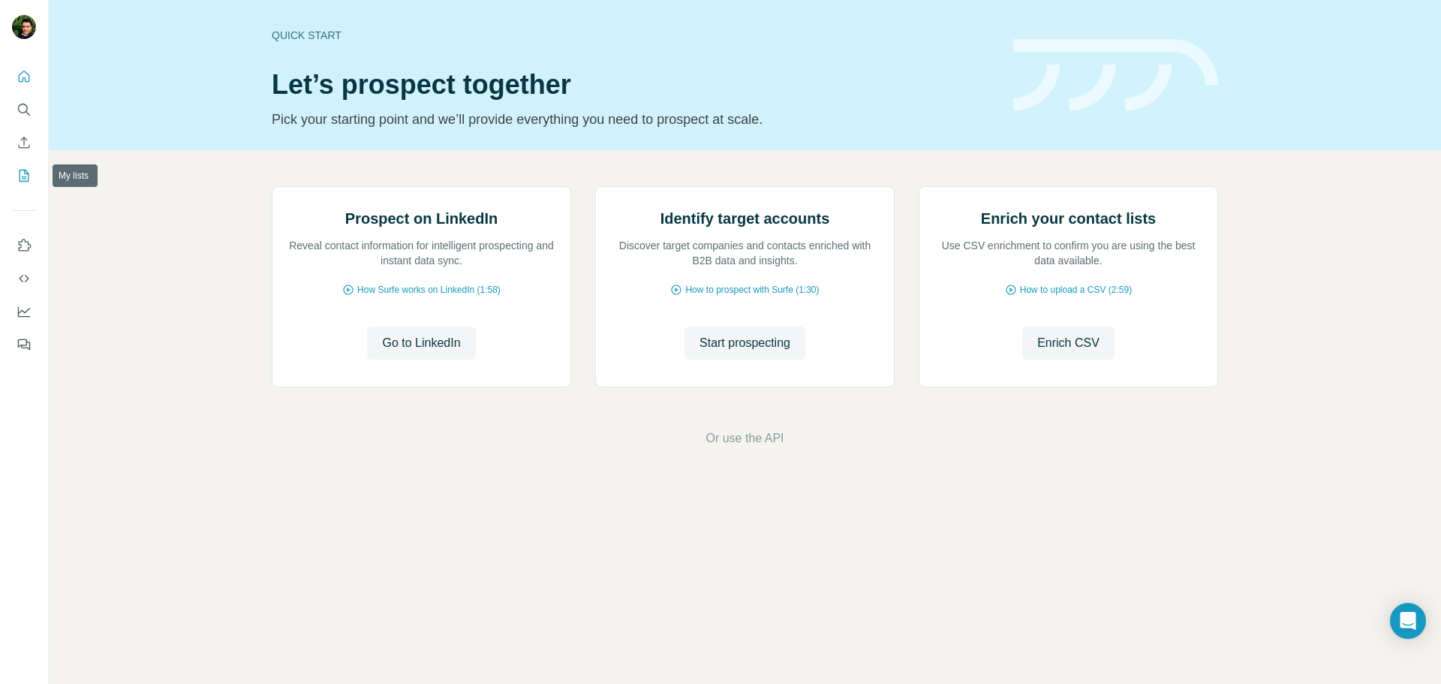
click at [29, 174] on icon "My lists" at bounding box center [24, 175] width 15 height 15
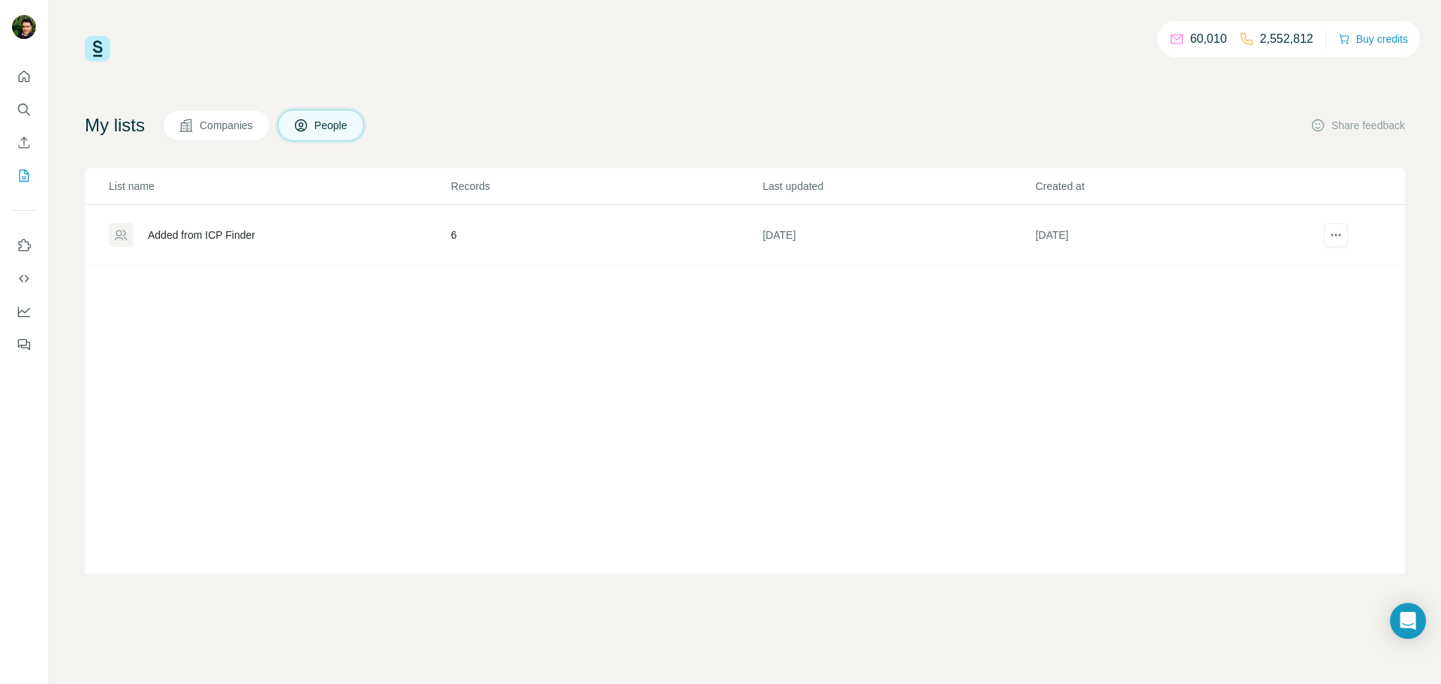
click at [216, 238] on div "Added from ICP Finder" at bounding box center [201, 234] width 107 height 15
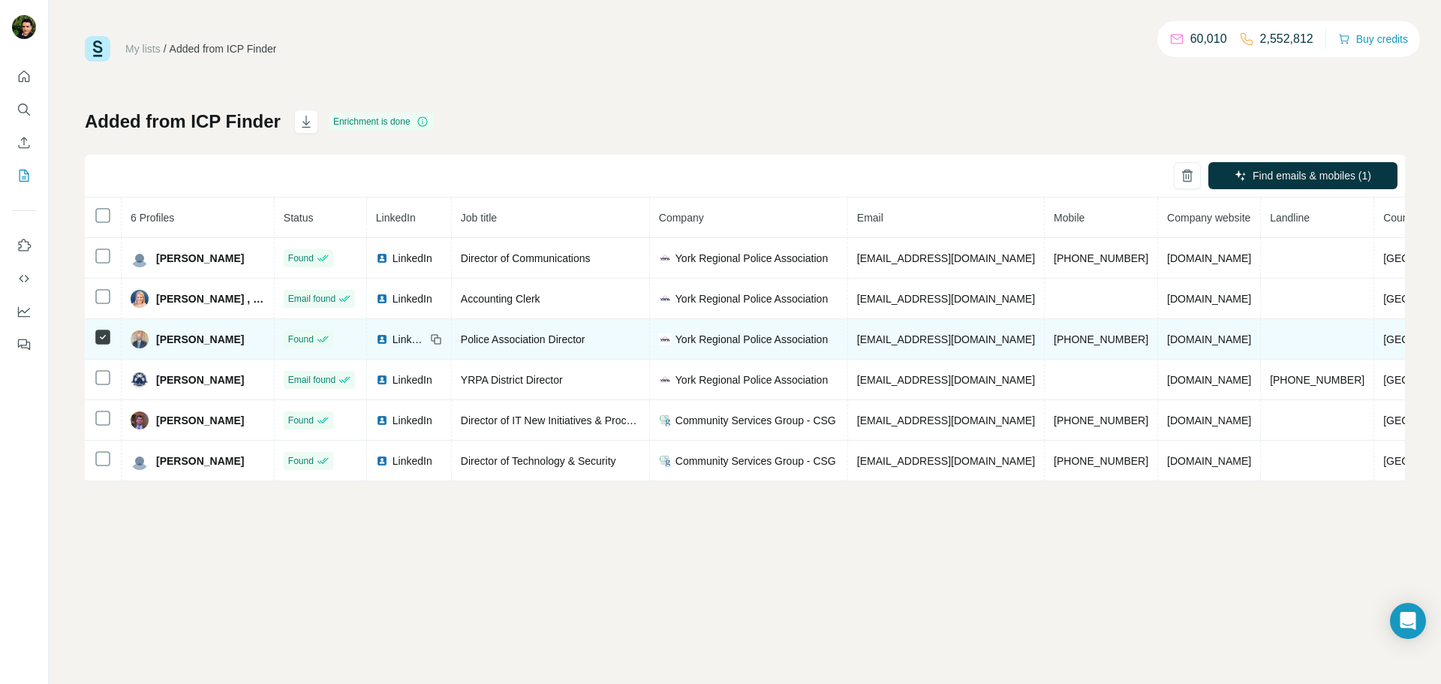
click at [169, 345] on span "Jarrett Thomas" at bounding box center [200, 339] width 88 height 15
click at [386, 337] on img at bounding box center [382, 339] width 12 height 12
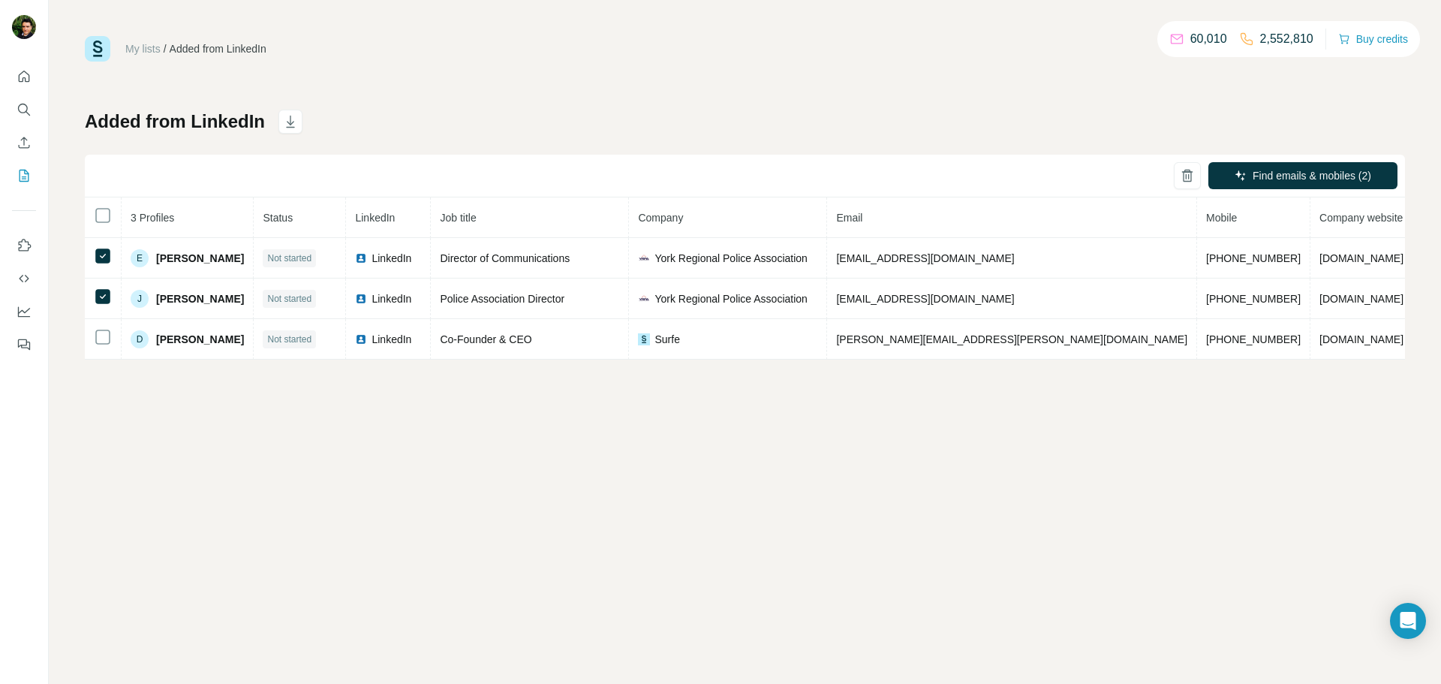
click at [1004, 110] on div "Added from LinkedIn Find emails & mobiles (2) 3 Profiles Status LinkedIn Job ti…" at bounding box center [745, 235] width 1320 height 250
click at [23, 76] on icon "Quick start" at bounding box center [24, 76] width 15 height 15
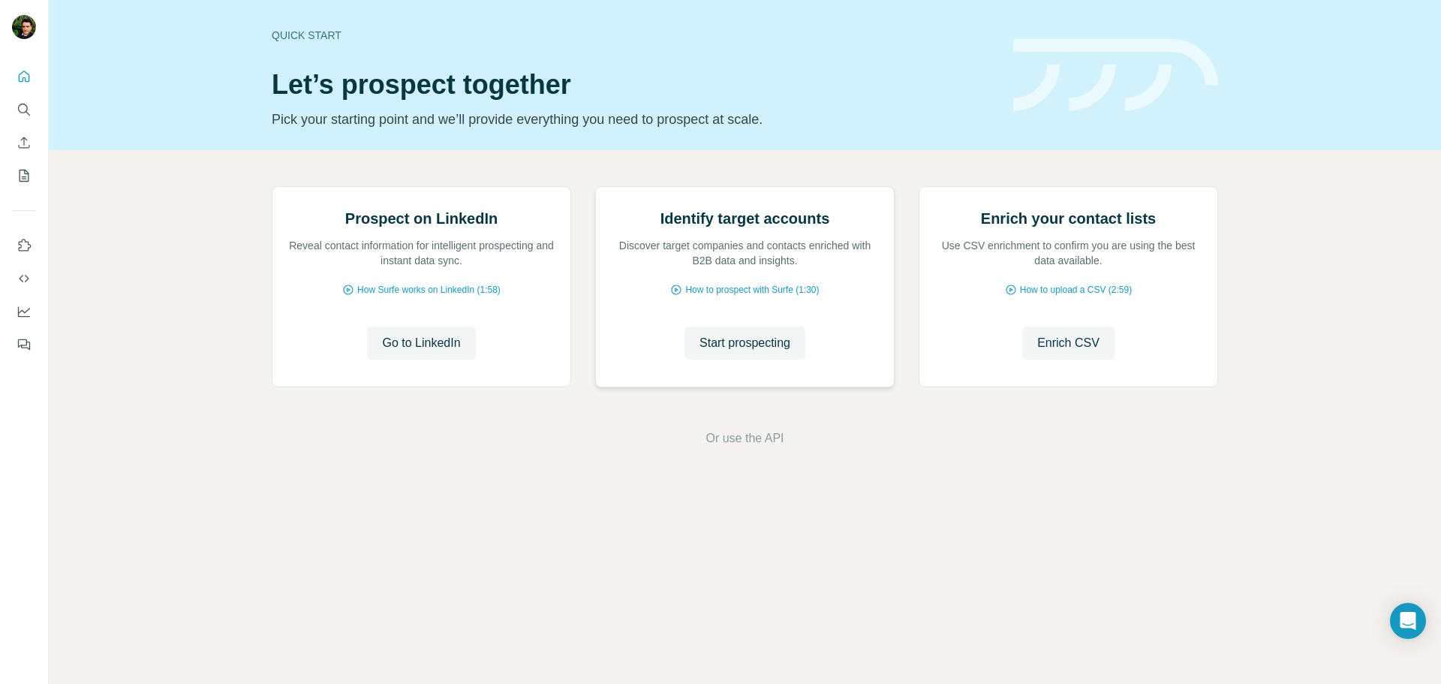
click at [595, 187] on img at bounding box center [595, 187] width 0 height 0
click at [753, 352] on span "Start prospecting" at bounding box center [744, 343] width 91 height 18
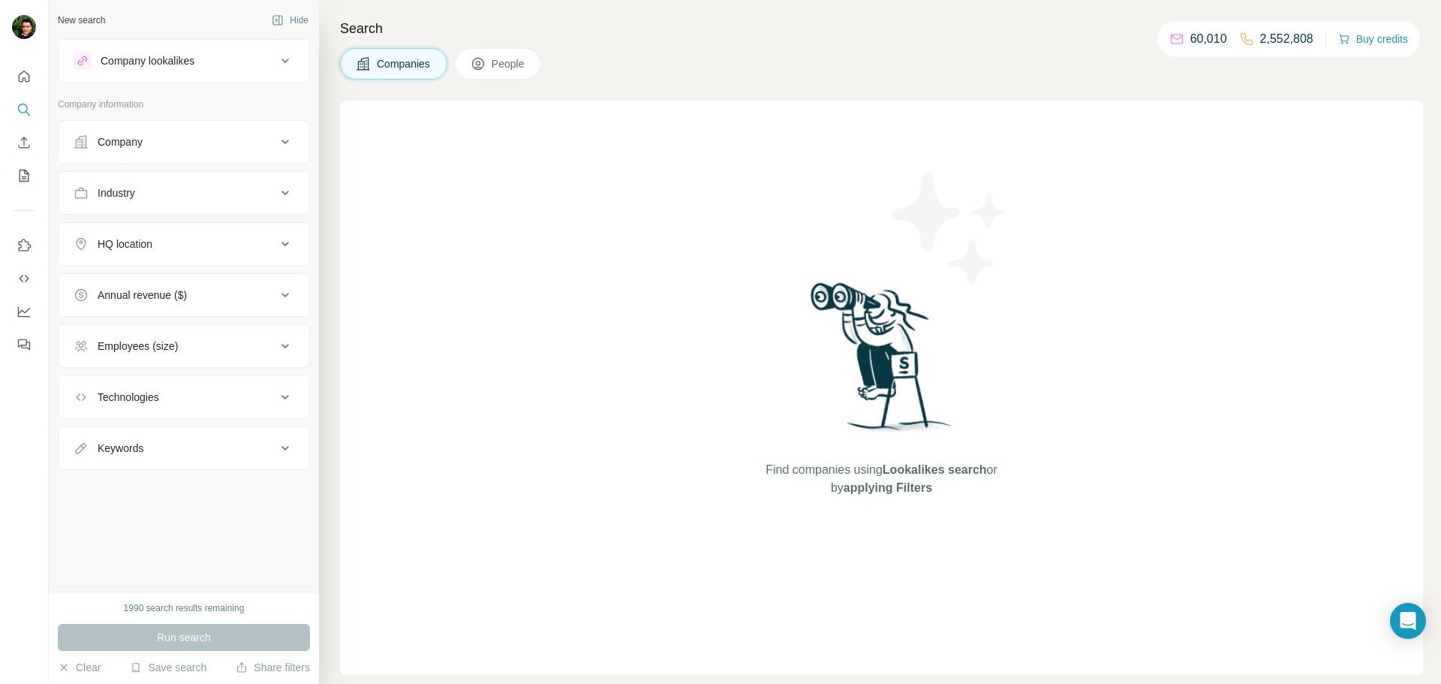
click at [163, 149] on div "Company" at bounding box center [175, 141] width 203 height 15
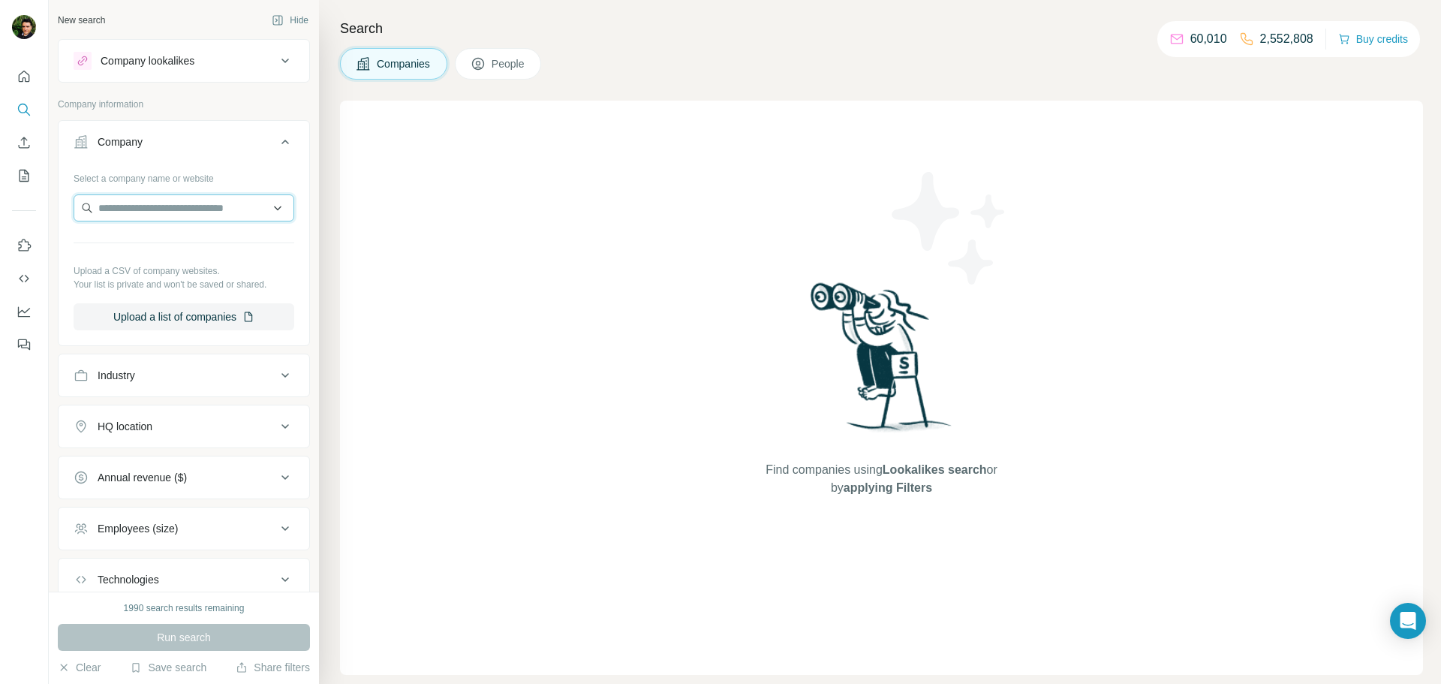
click at [152, 205] on input "text" at bounding box center [184, 207] width 221 height 27
paste input "*********"
type input "*********"
click at [148, 246] on p "H/L Agency" at bounding box center [152, 241] width 72 height 15
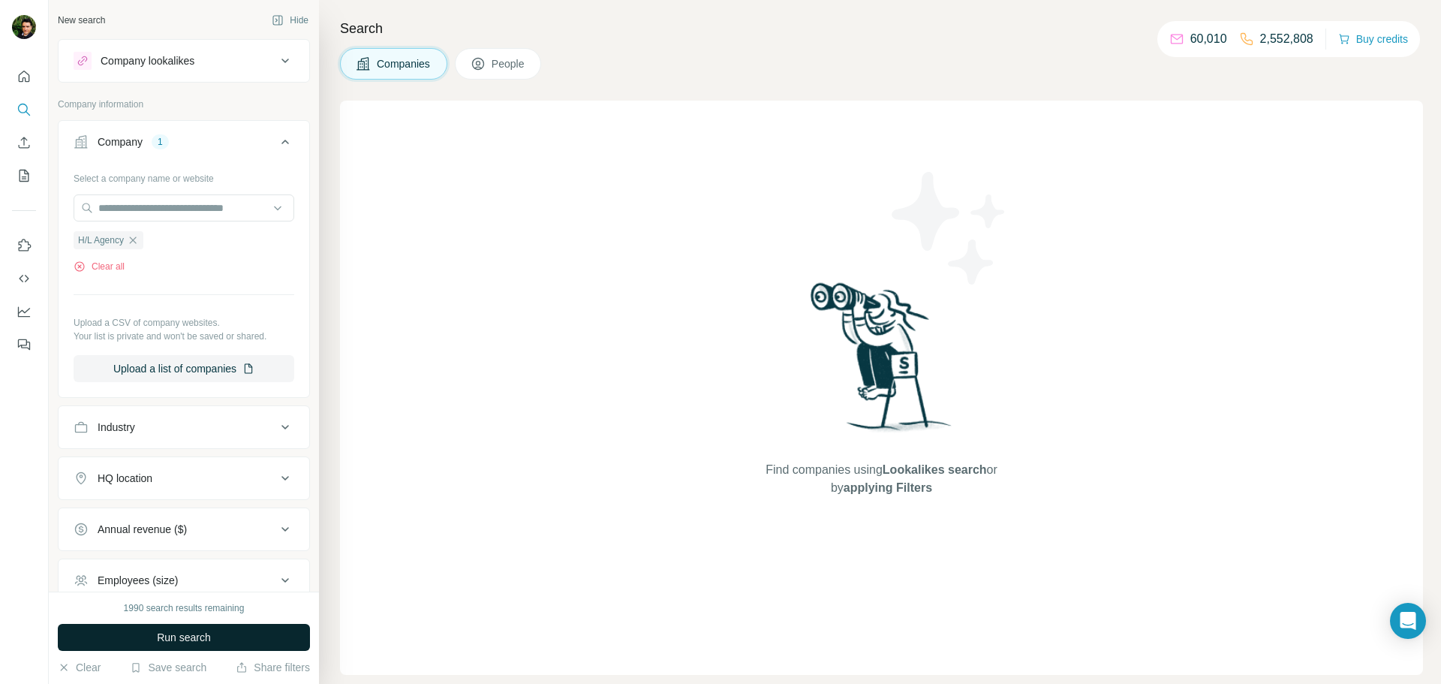
click at [185, 645] on button "Run search" at bounding box center [184, 637] width 252 height 27
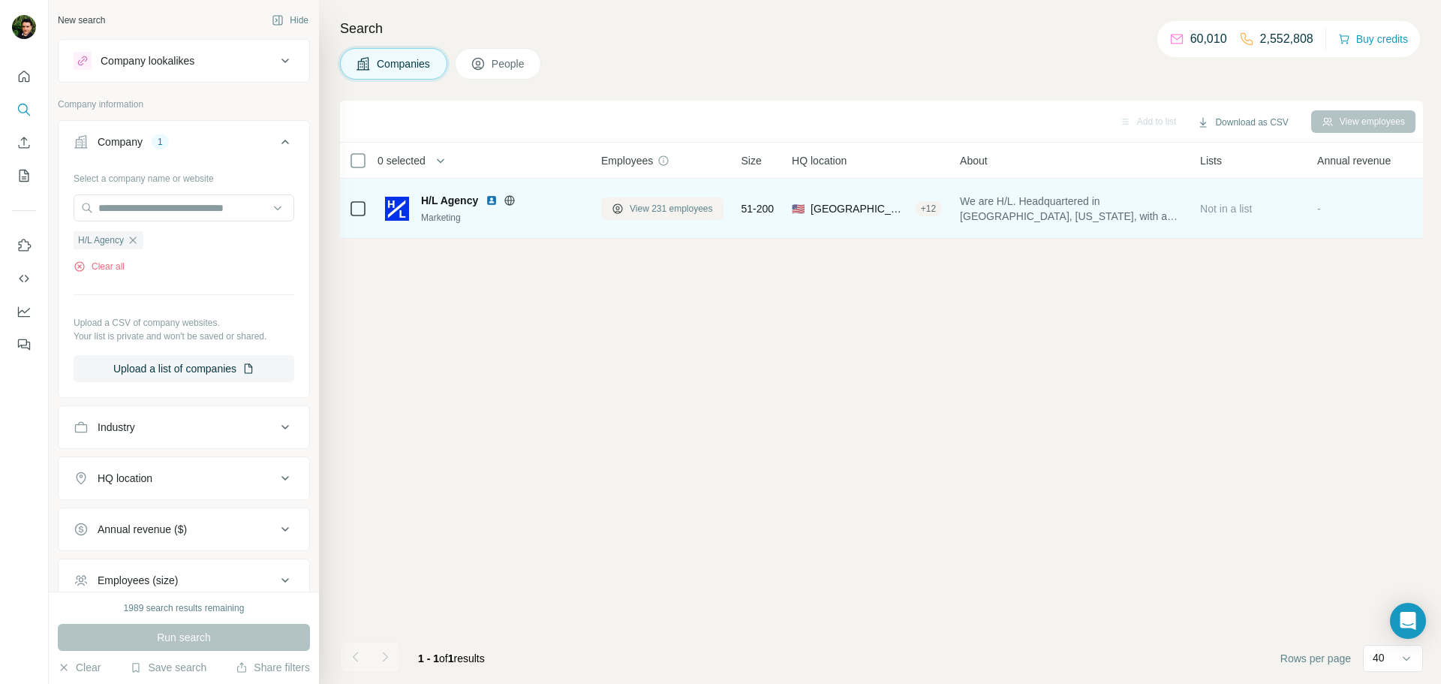
click at [643, 206] on span "View 231 employees" at bounding box center [671, 209] width 83 height 14
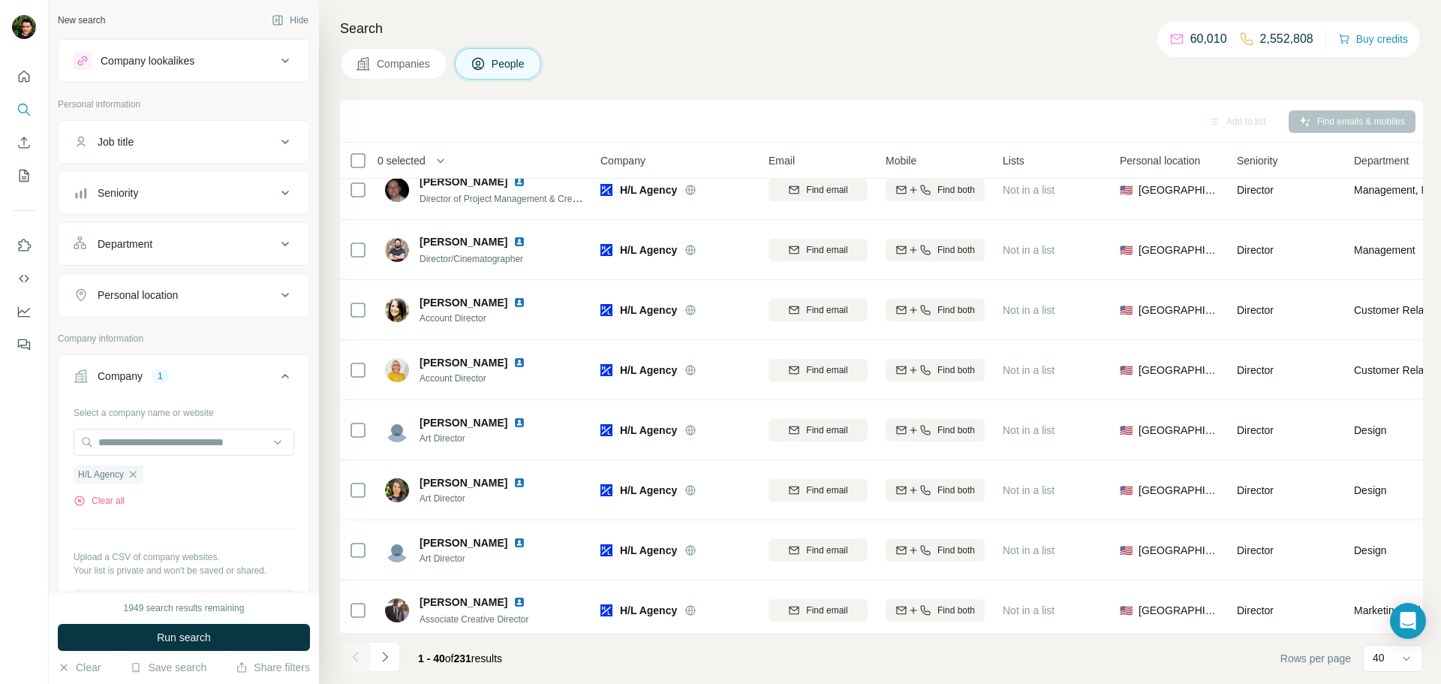
scroll to position [1947, 1]
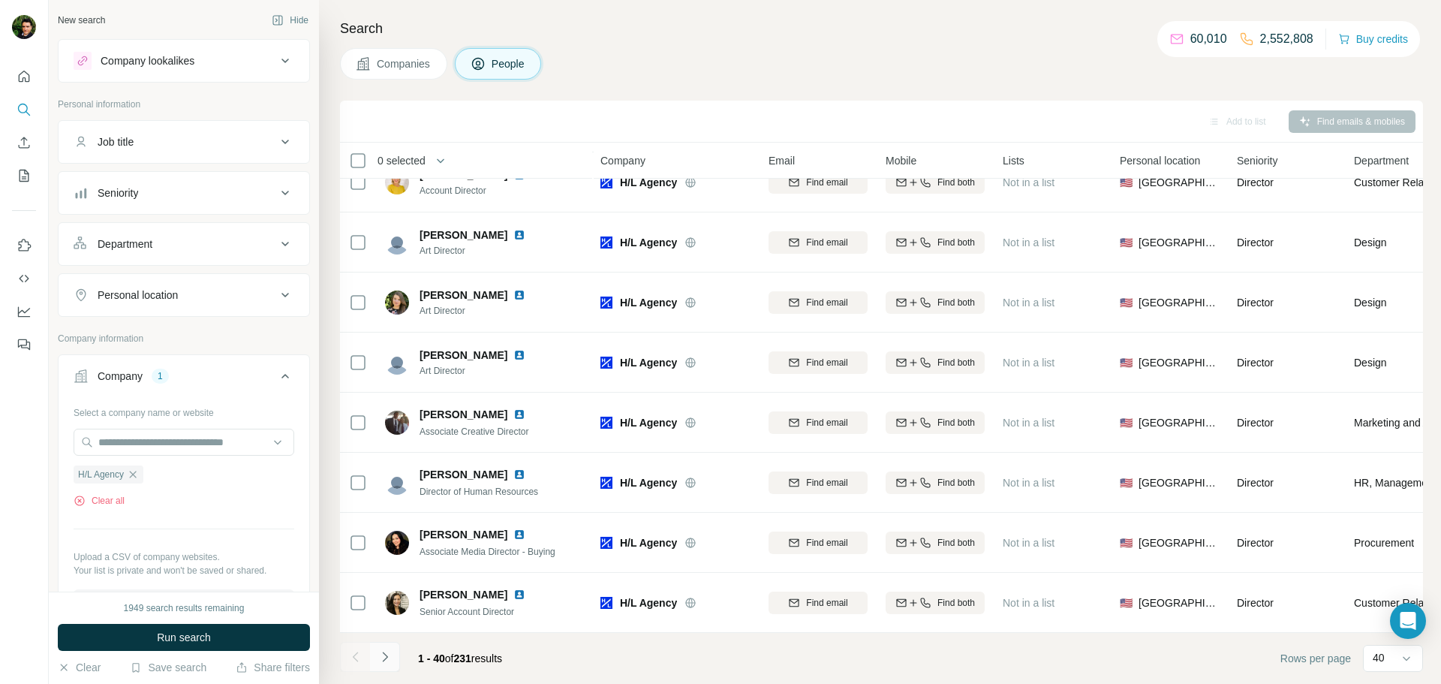
click at [399, 657] on button "Navigate to next page" at bounding box center [385, 657] width 30 height 30
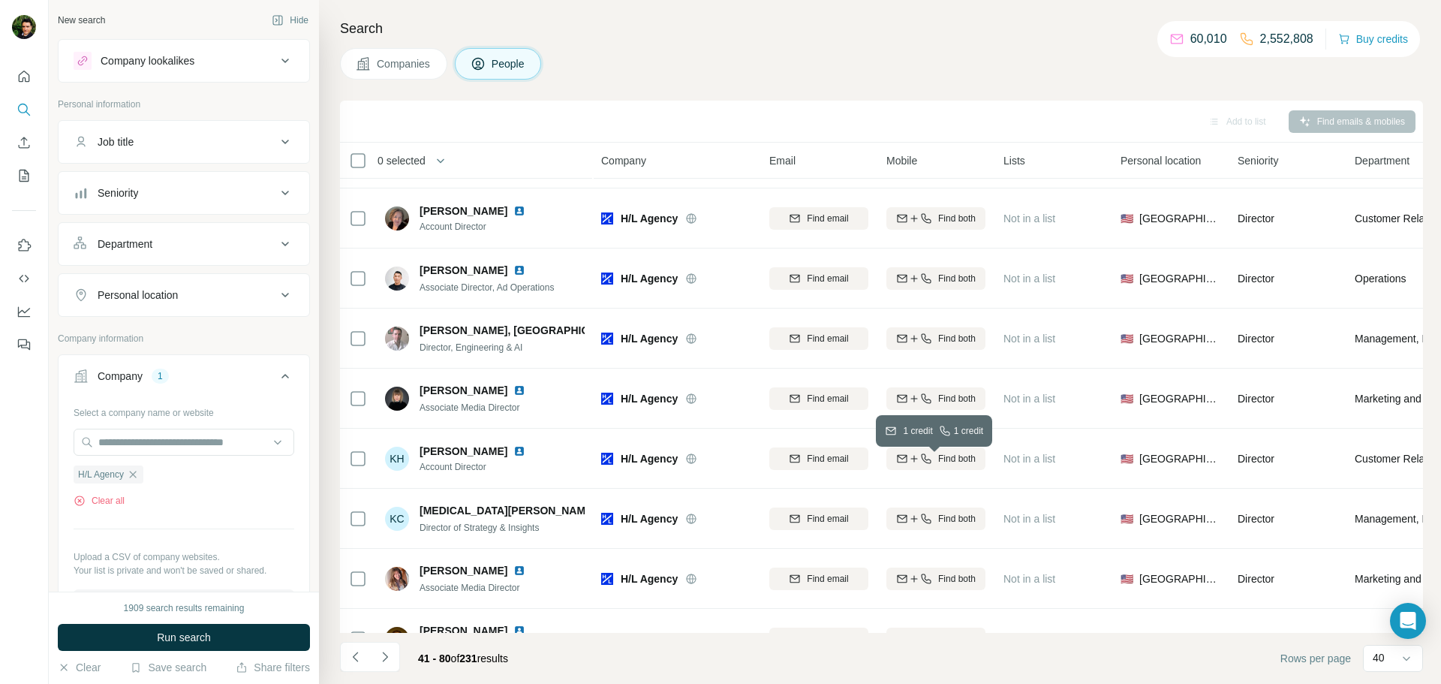
scroll to position [235, 0]
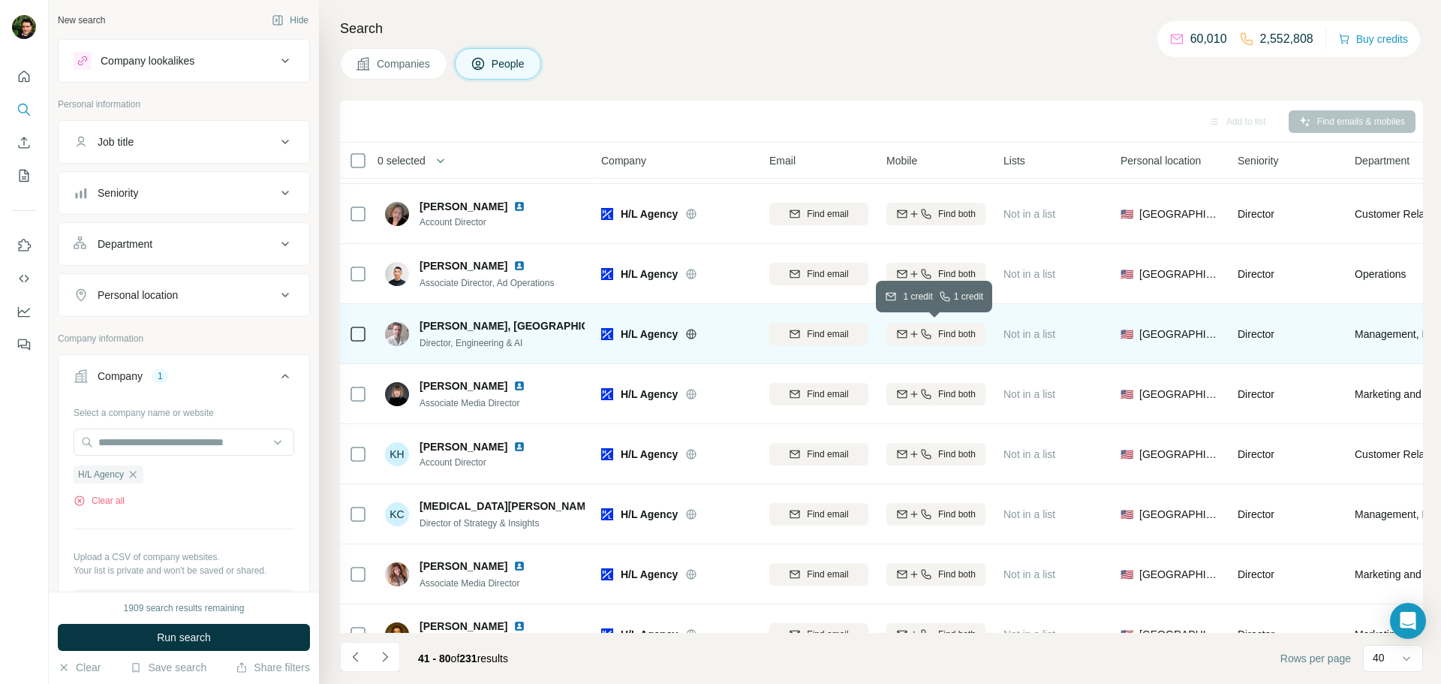
click at [953, 332] on span "Find both" at bounding box center [957, 334] width 38 height 14
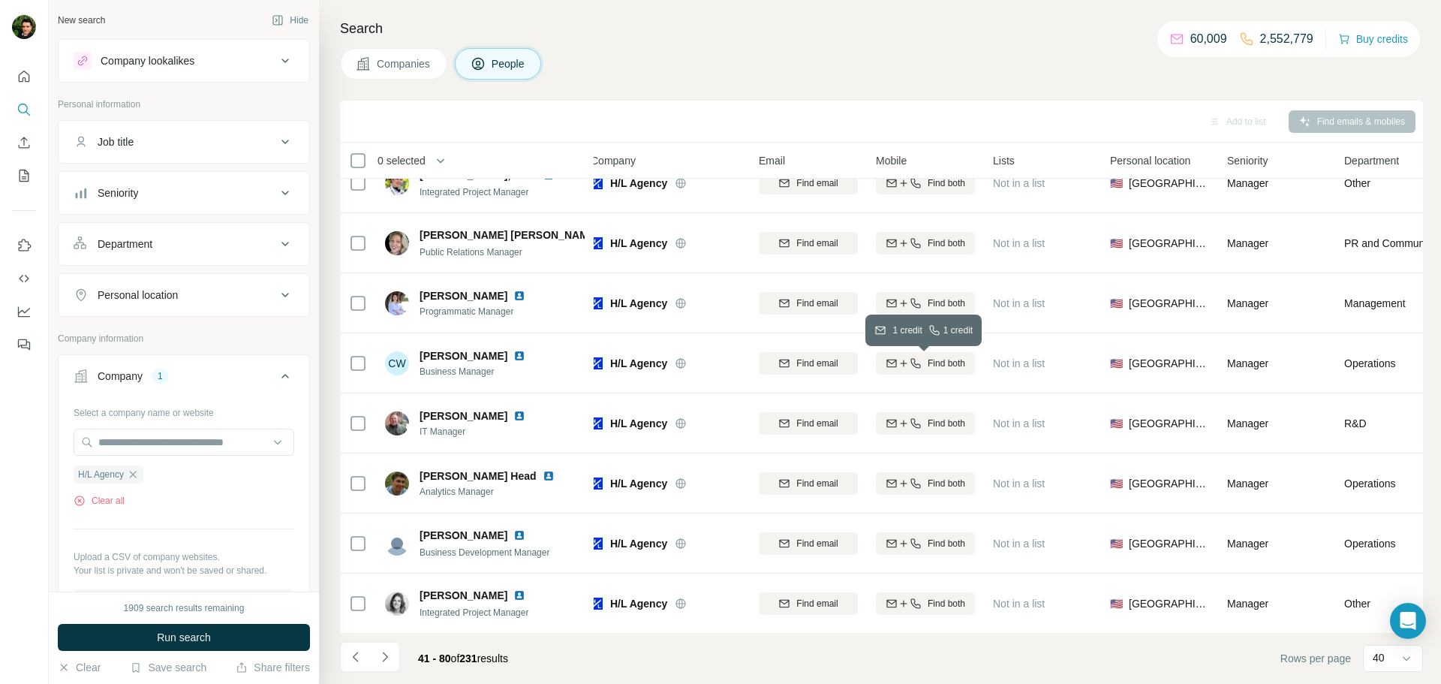
scroll to position [1647, 11]
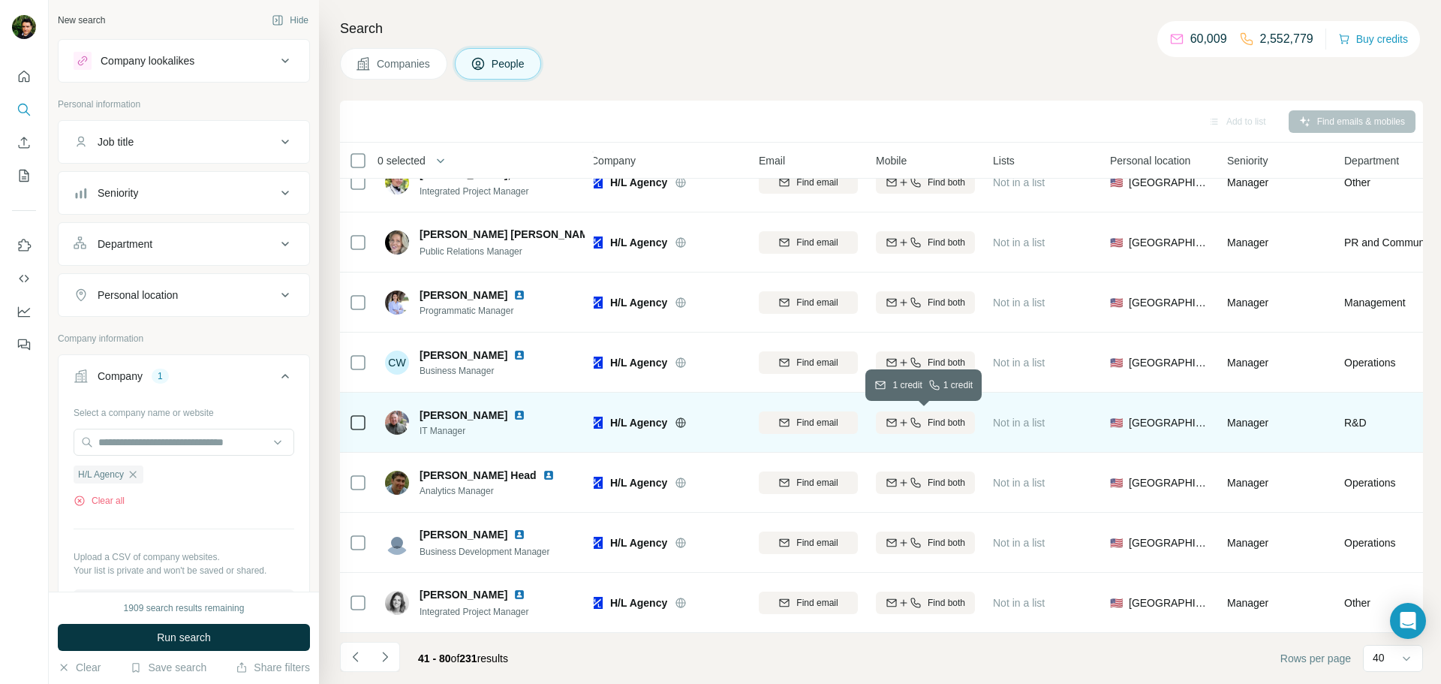
click at [942, 424] on span "Find both" at bounding box center [947, 423] width 38 height 14
click at [513, 415] on img at bounding box center [519, 415] width 12 height 12
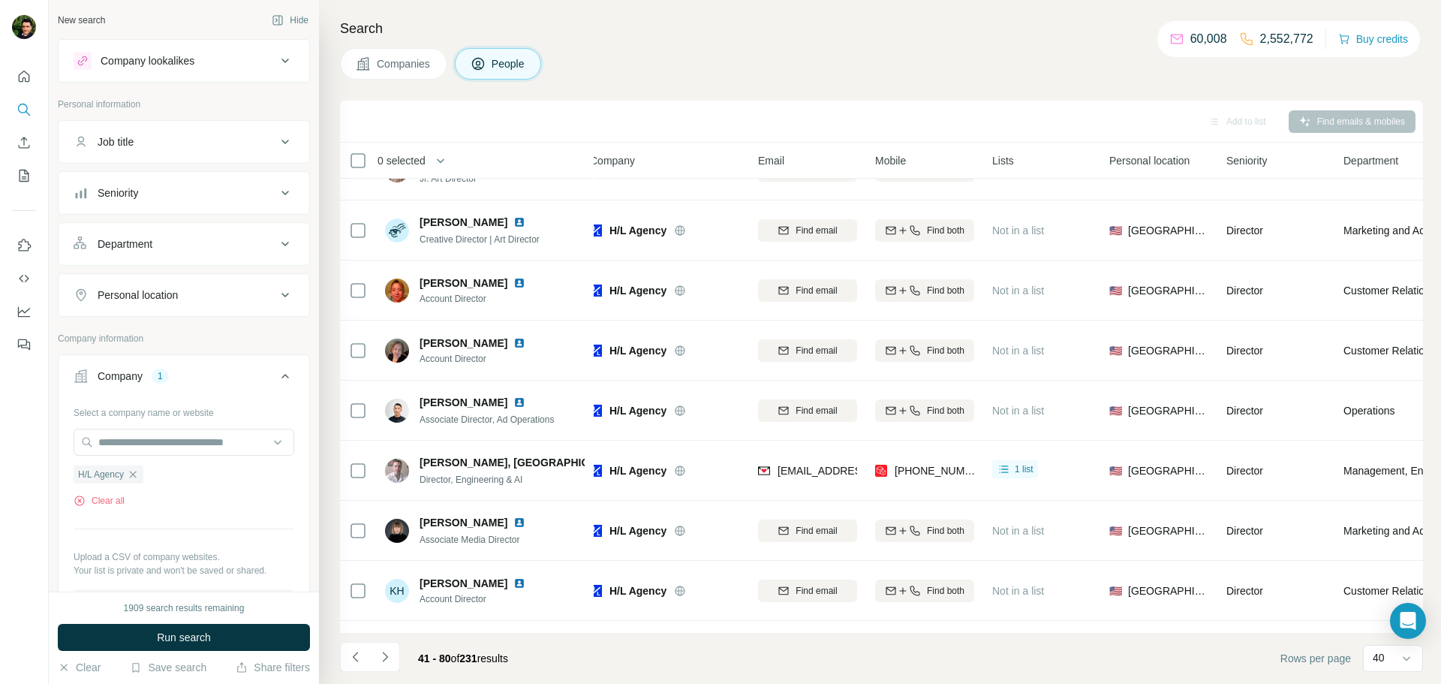
scroll to position [89, 11]
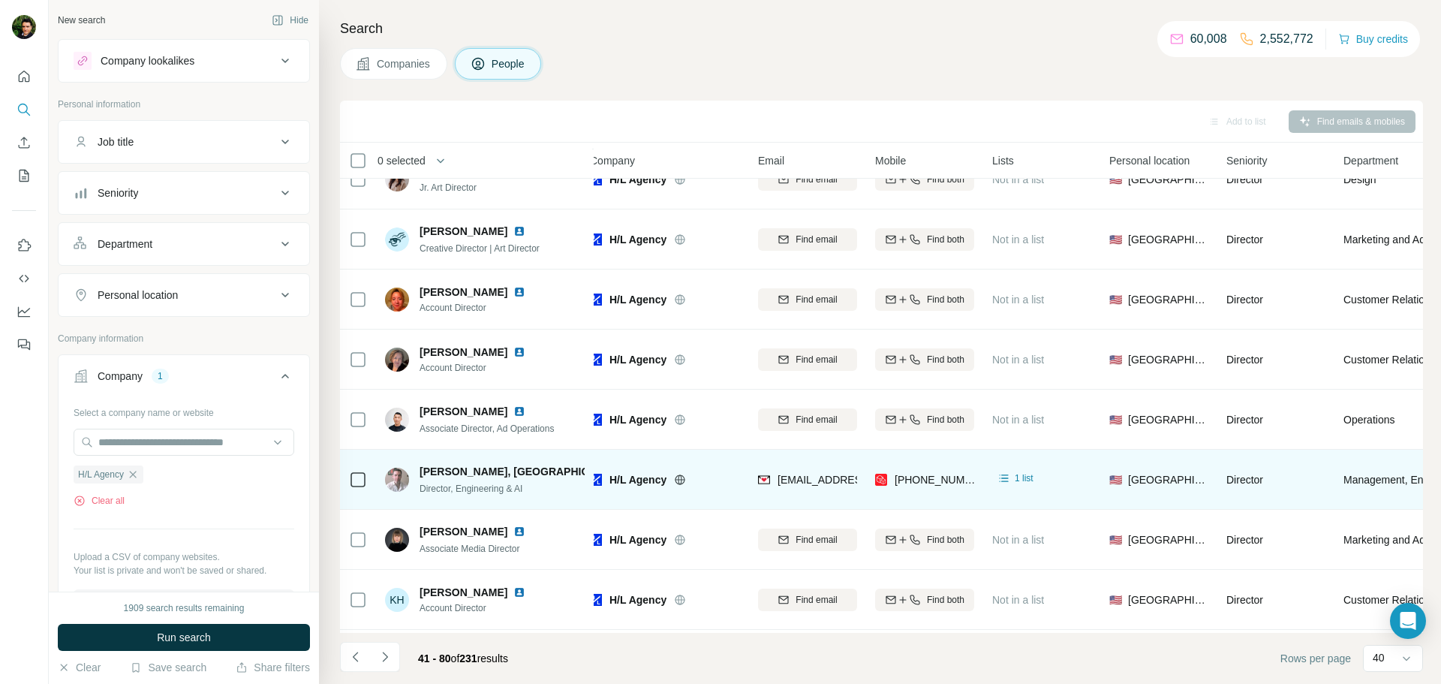
click at [632, 474] on img at bounding box center [638, 471] width 12 height 12
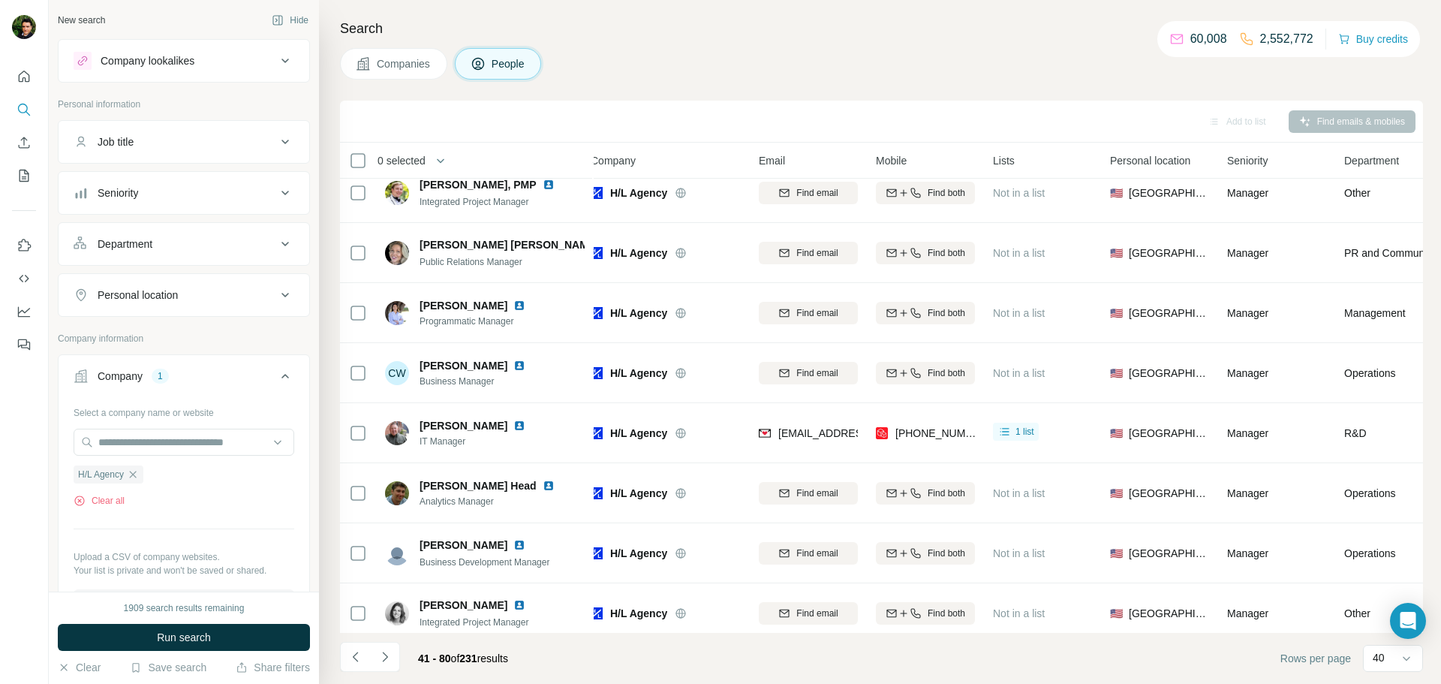
scroll to position [1637, 11]
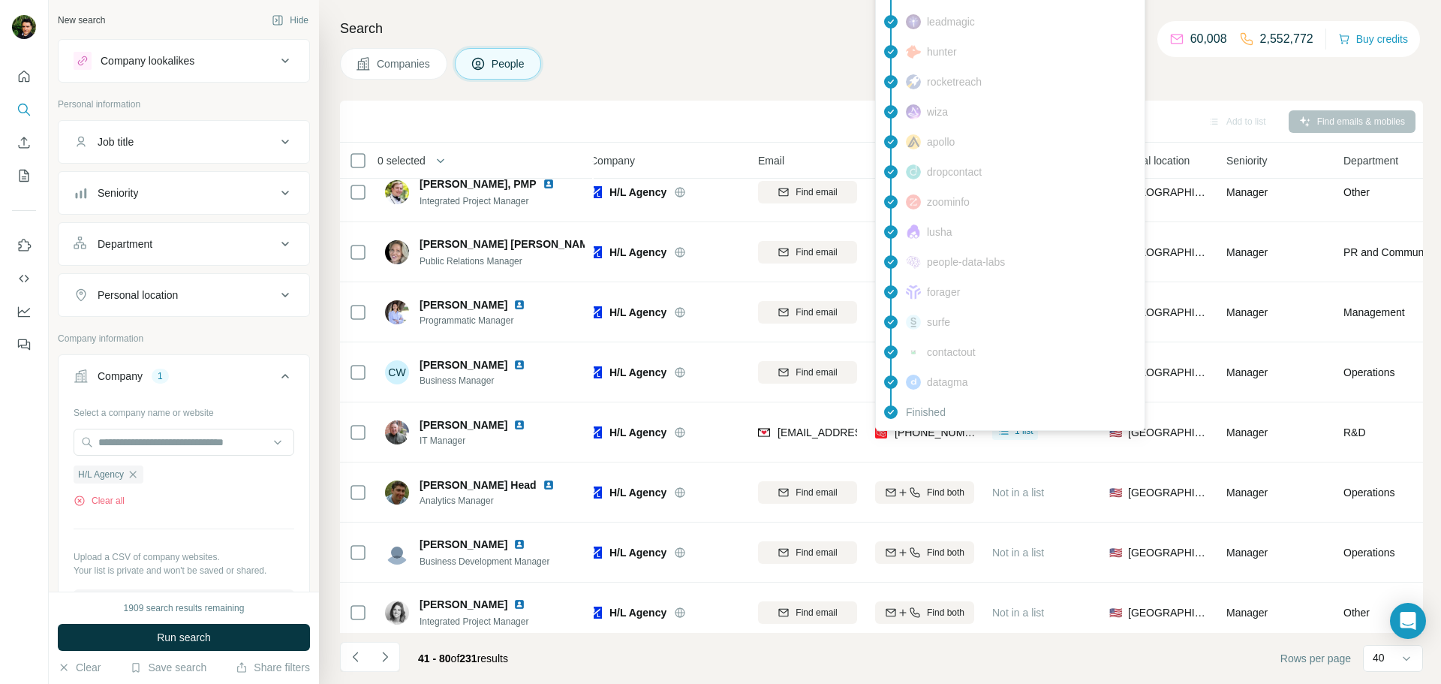
click at [927, 432] on span "+14152791462" at bounding box center [942, 432] width 95 height 12
drag, startPoint x: 968, startPoint y: 435, endPoint x: 896, endPoint y: 433, distance: 72.1
click at [896, 433] on div "+14152791462" at bounding box center [924, 431] width 99 height 41
copy span "+14152791462"
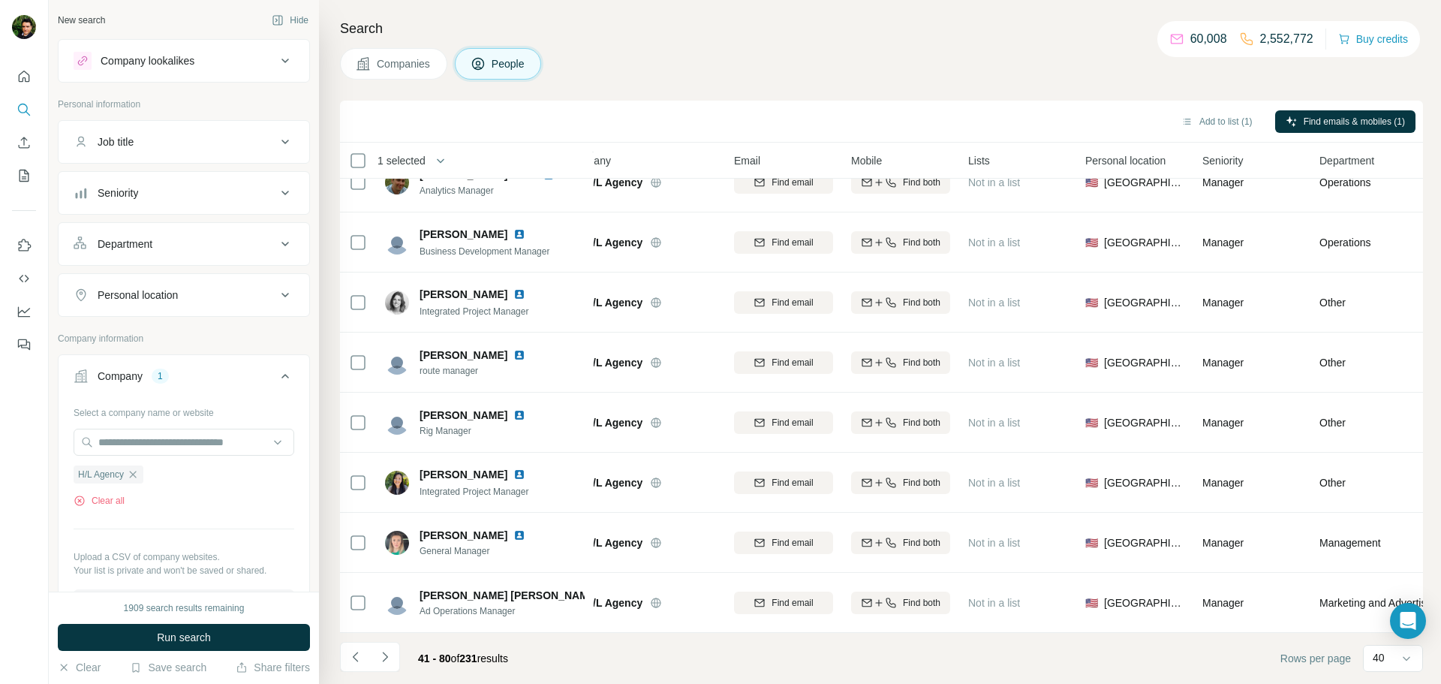
scroll to position [1947, 23]
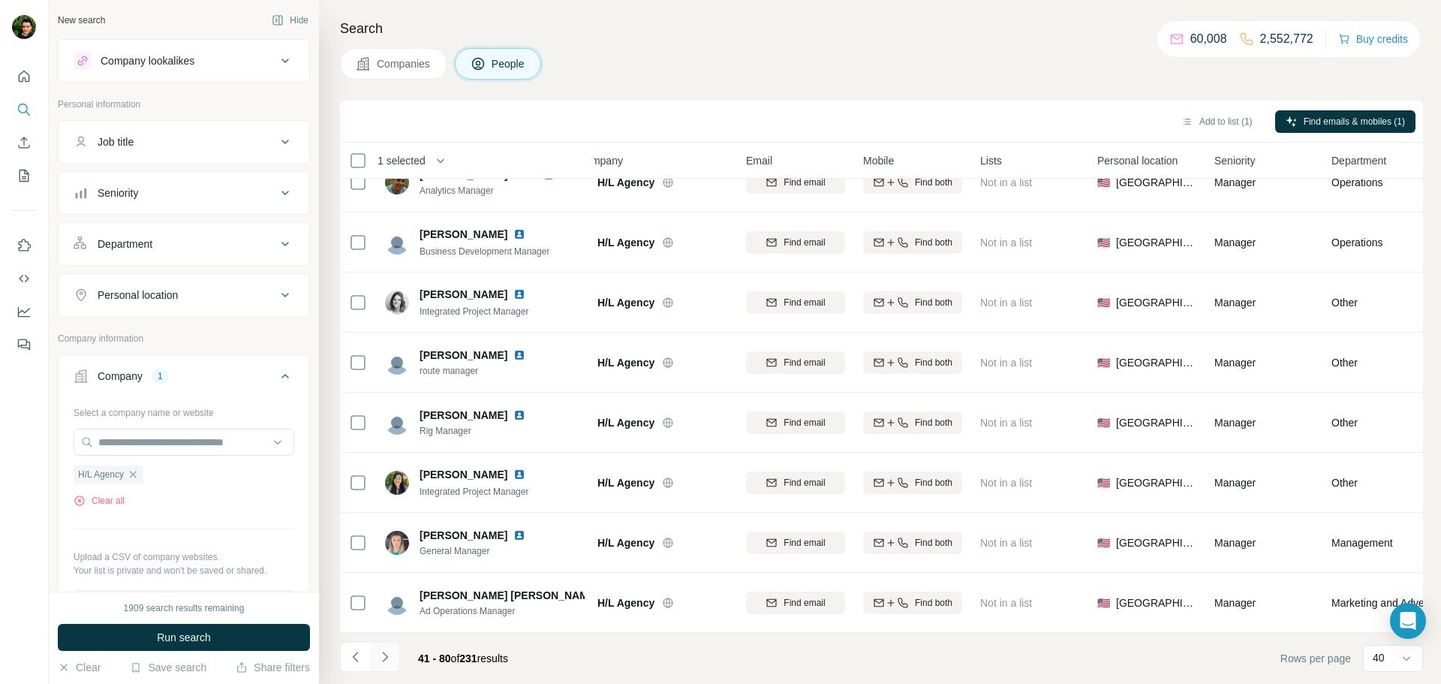
click at [384, 654] on icon "Navigate to next page" at bounding box center [384, 656] width 5 height 10
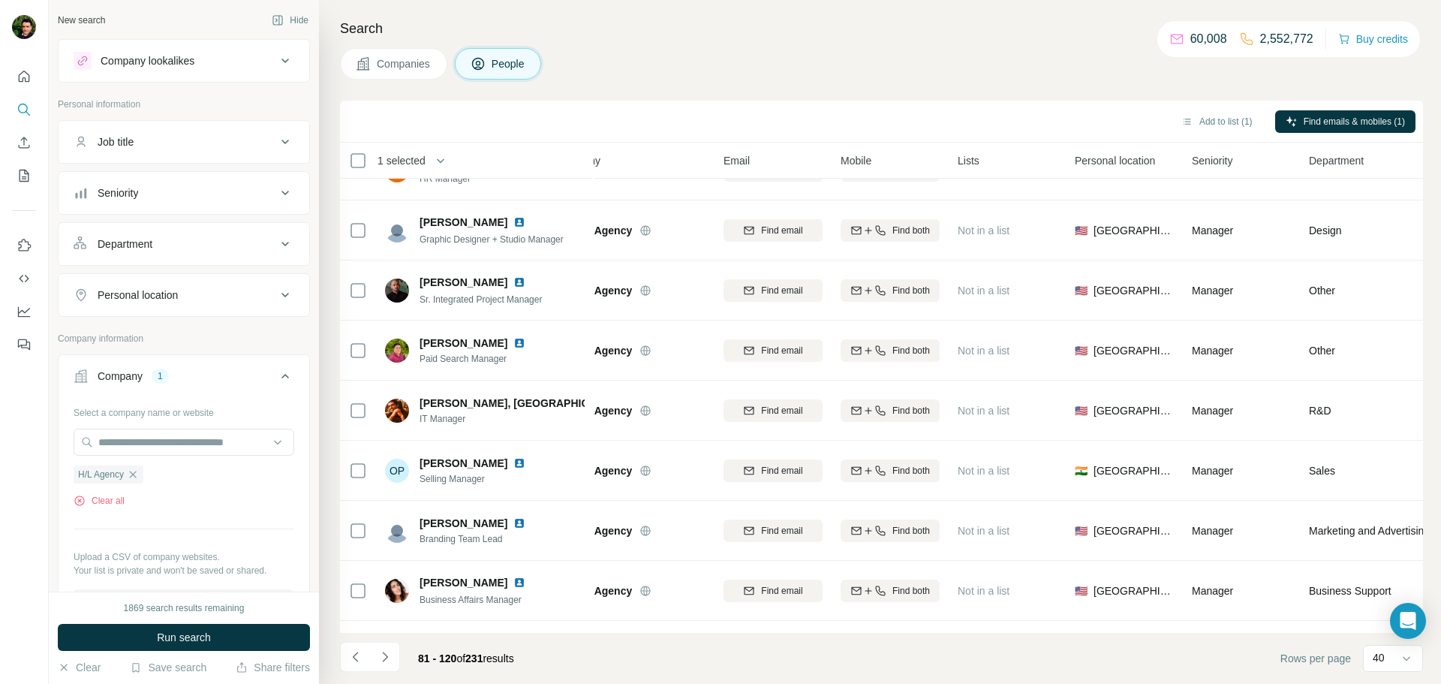
scroll to position [153, 46]
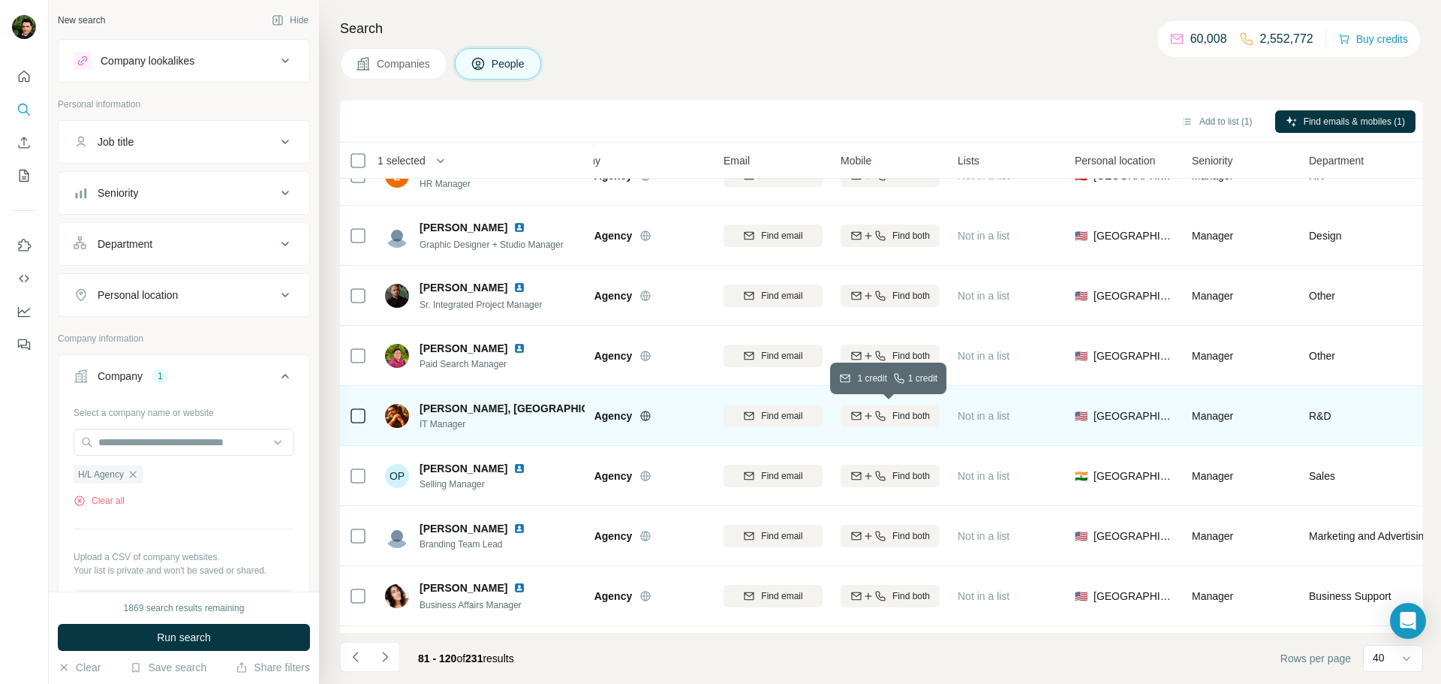
click at [868, 418] on icon "button" at bounding box center [868, 416] width 12 height 12
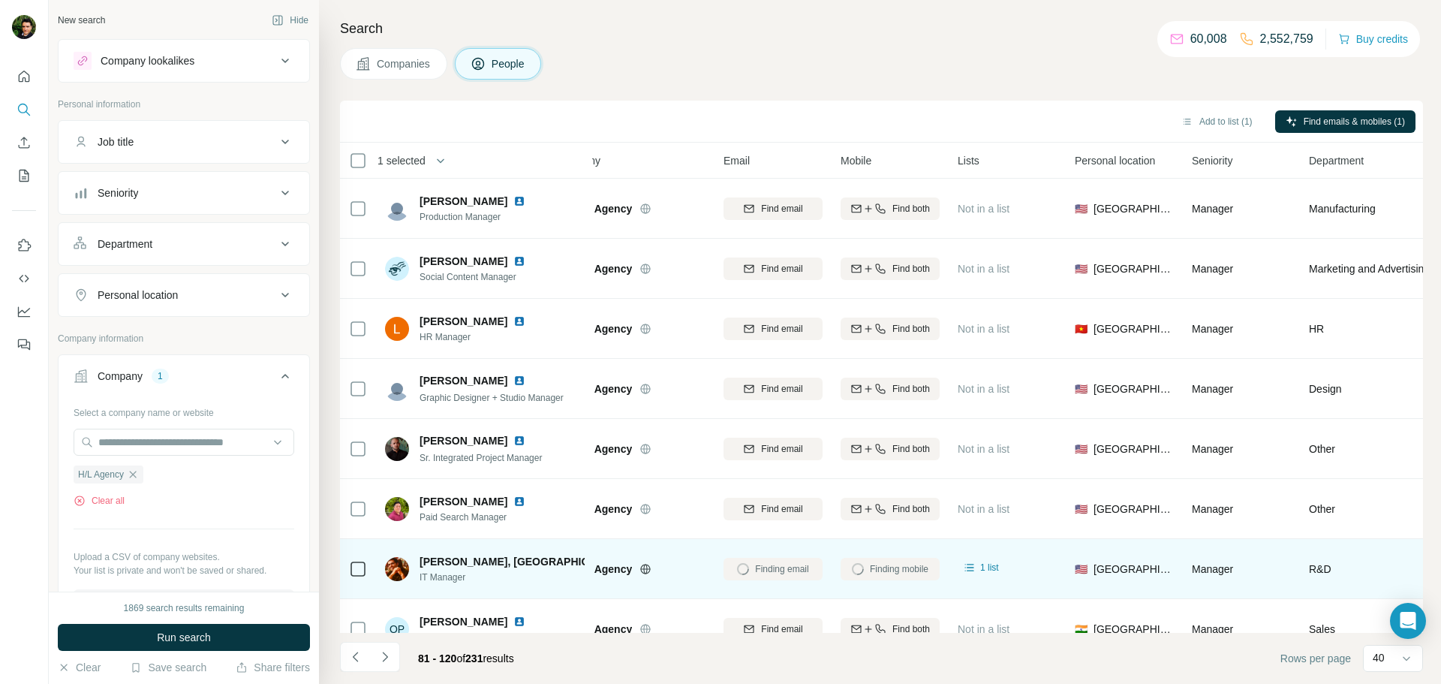
scroll to position [0, 47]
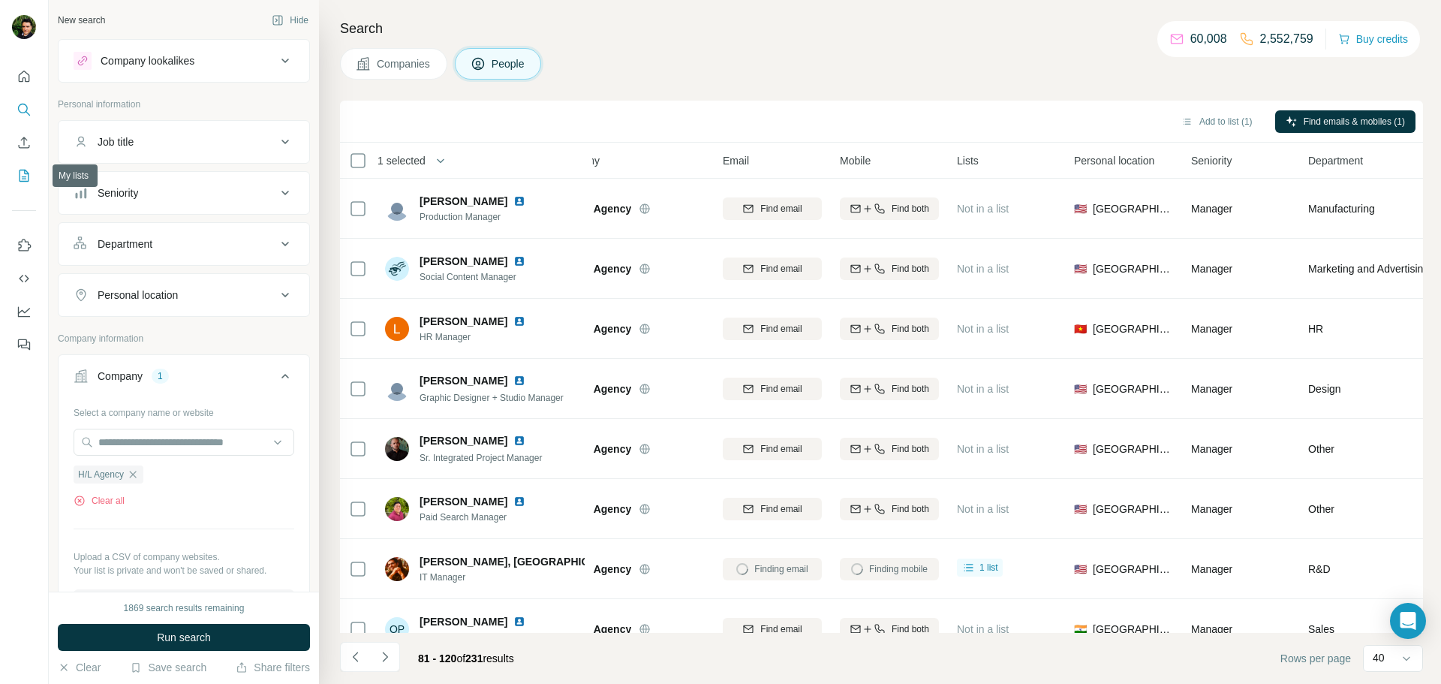
click at [18, 179] on icon "My lists" at bounding box center [24, 175] width 15 height 15
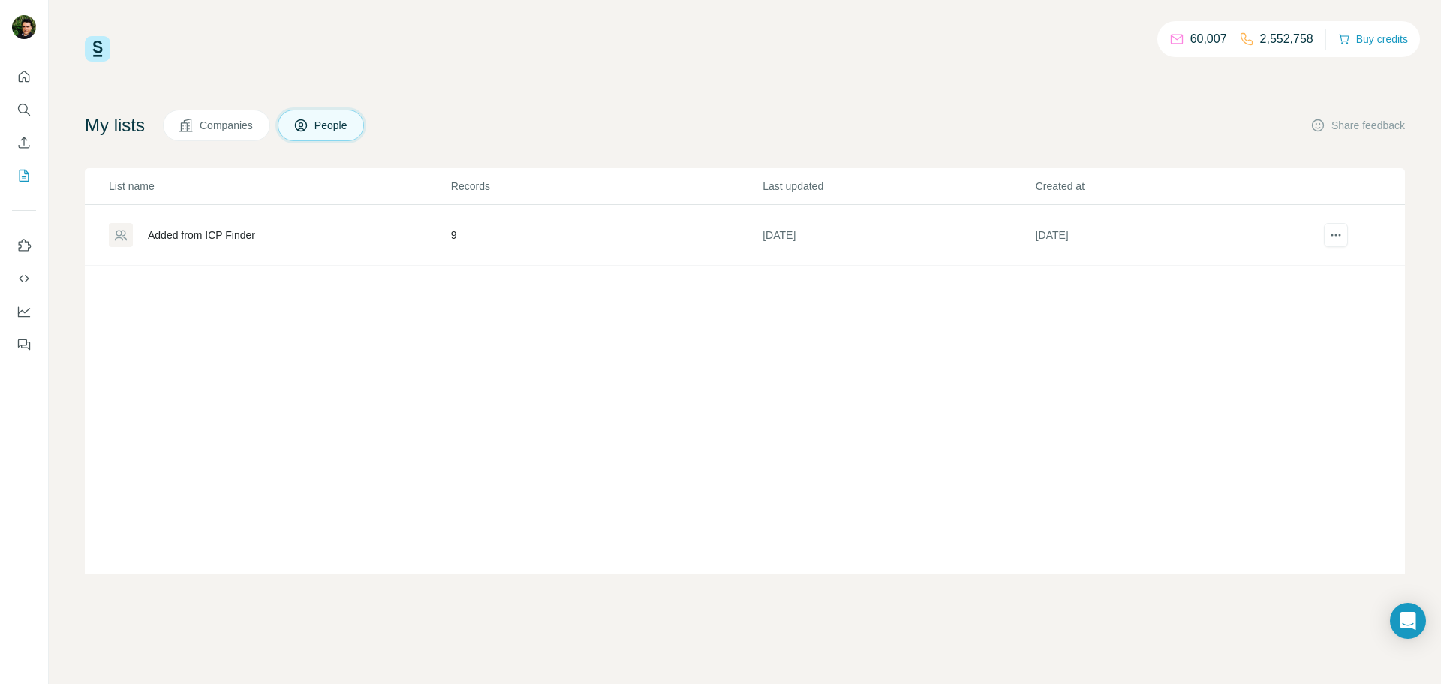
click at [249, 236] on div "Added from ICP Finder" at bounding box center [201, 234] width 107 height 15
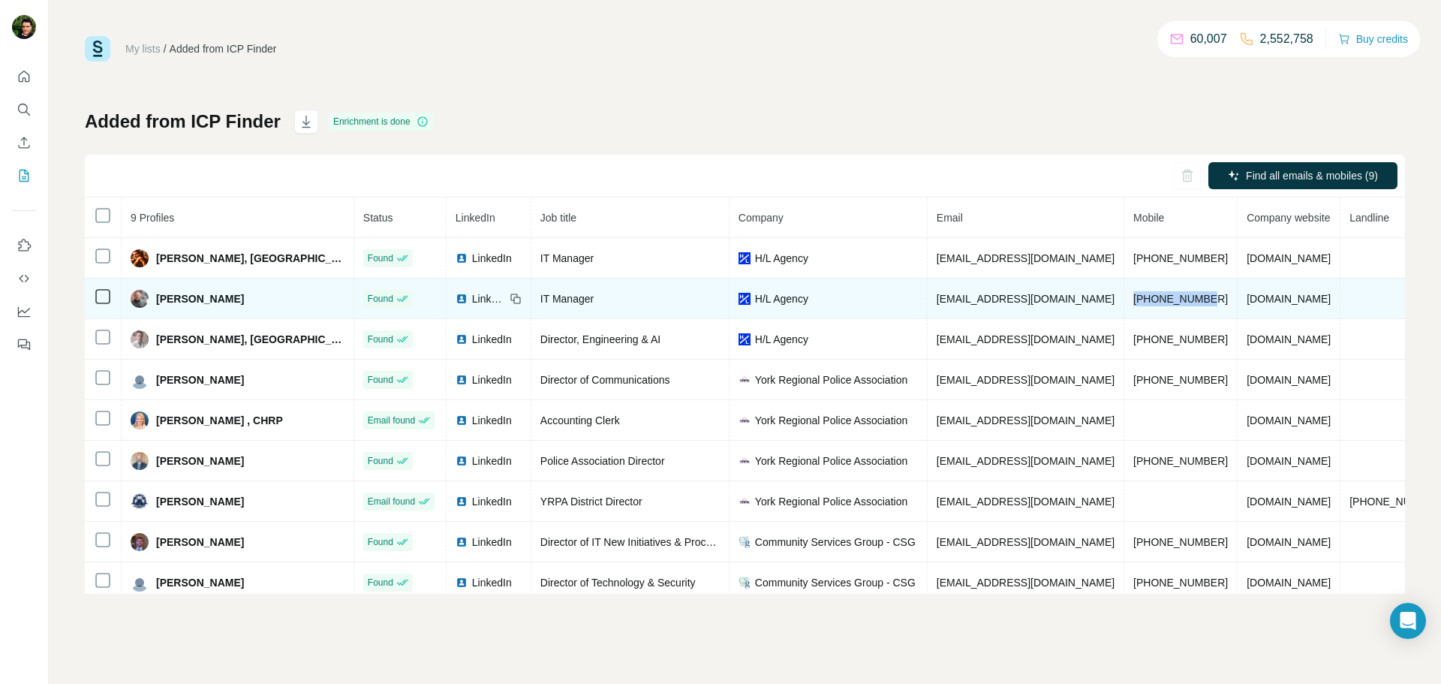
drag, startPoint x: 1024, startPoint y: 299, endPoint x: 1109, endPoint y: 305, distance: 85.0
click at [1124, 305] on td "+14152791462" at bounding box center [1180, 298] width 113 height 41
copy span "+14152791462"
drag, startPoint x: 990, startPoint y: 300, endPoint x: 874, endPoint y: 300, distance: 116.3
click at [874, 300] on tr "David Latham Found LinkedIn IT Manager H/L Agency dlatham@hl.agency +1415279146…" at bounding box center [833, 298] width 1496 height 41
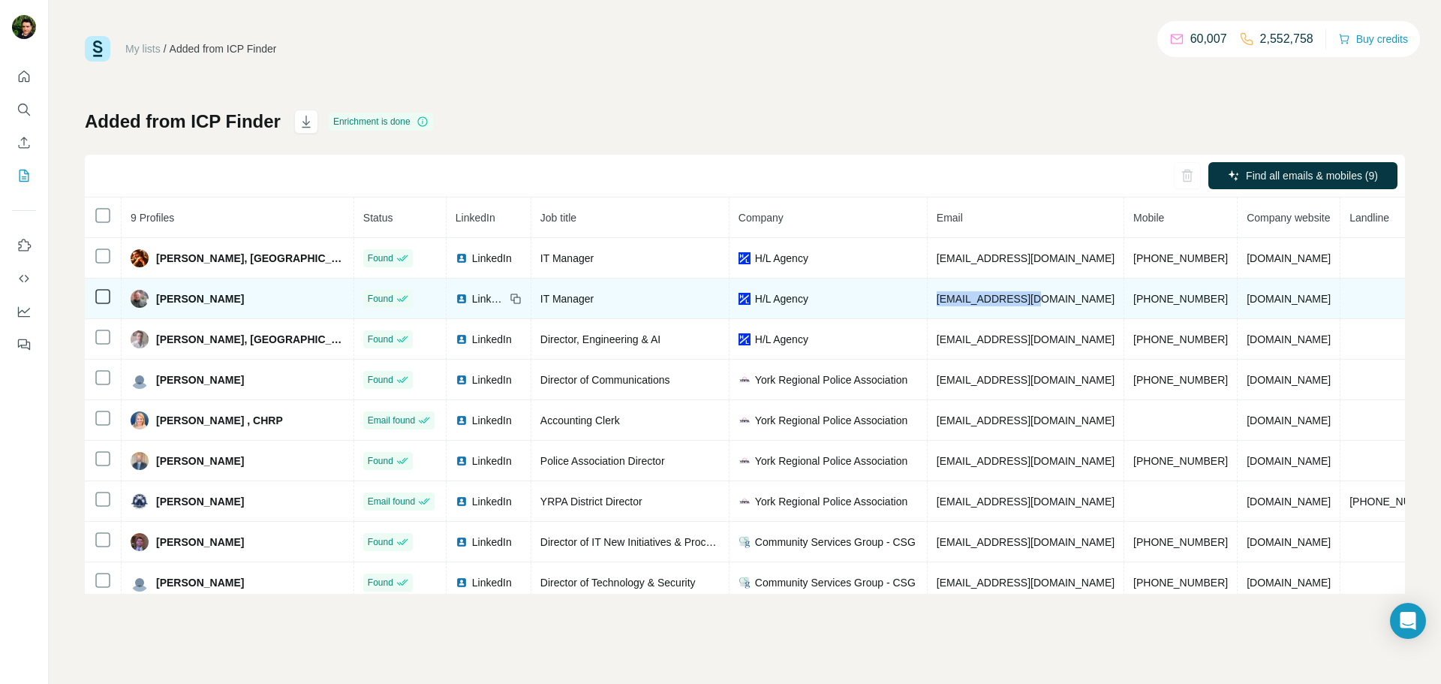
copy tr "dlatham@hl.agency"
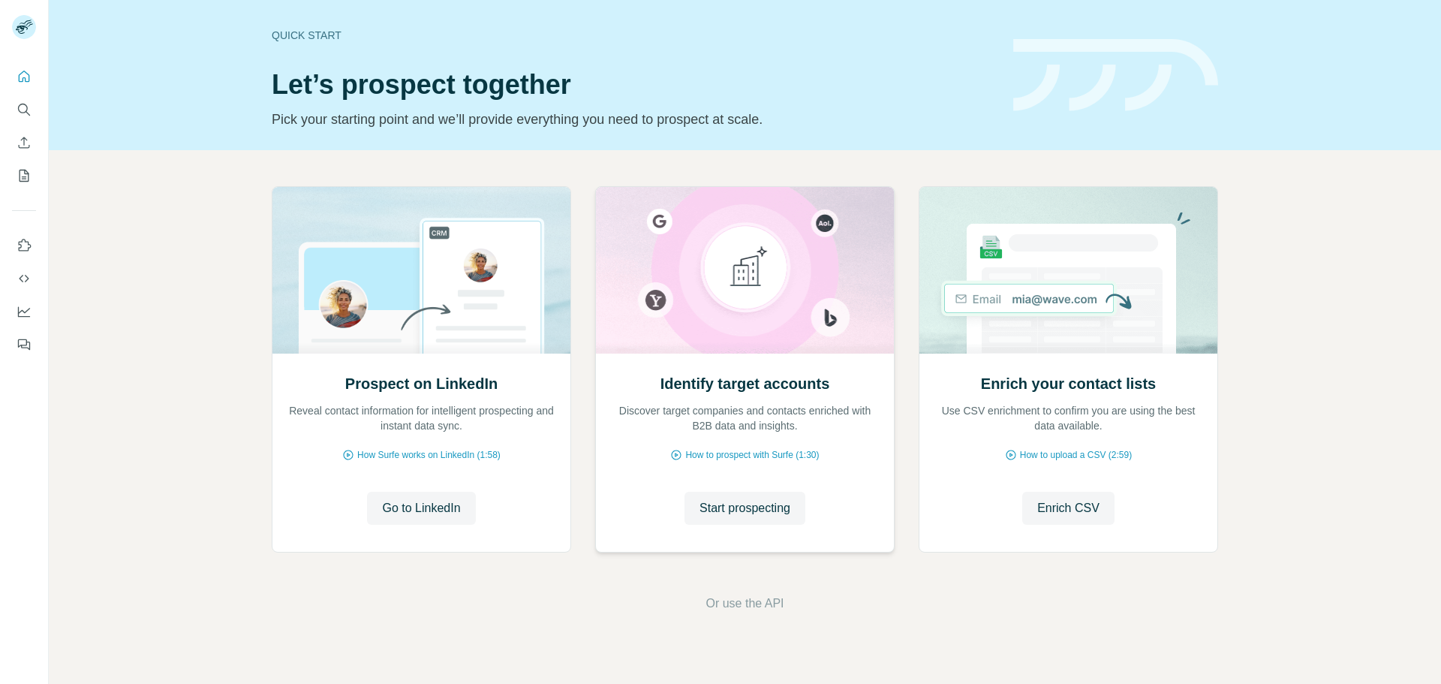
click at [753, 218] on img at bounding box center [744, 270] width 299 height 167
click at [709, 504] on span "Start prospecting" at bounding box center [744, 508] width 91 height 18
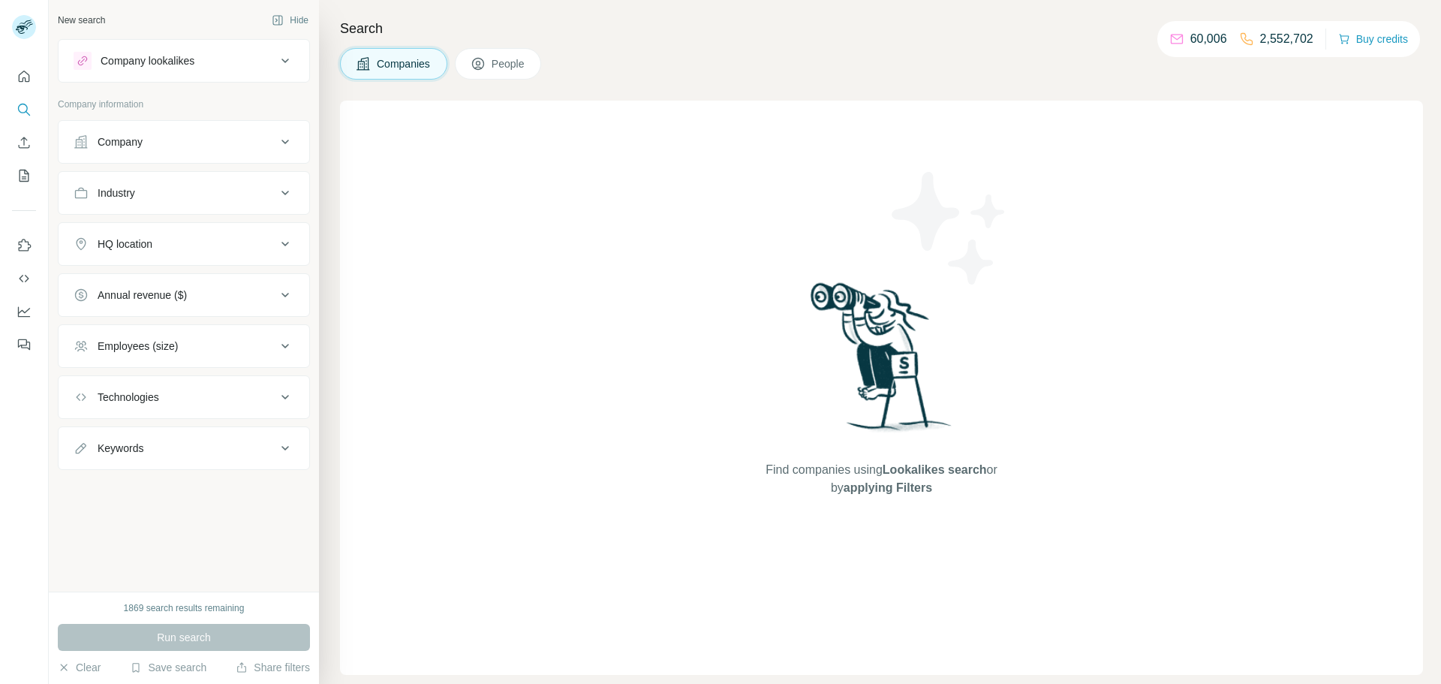
click at [172, 135] on div "Company" at bounding box center [175, 141] width 203 height 15
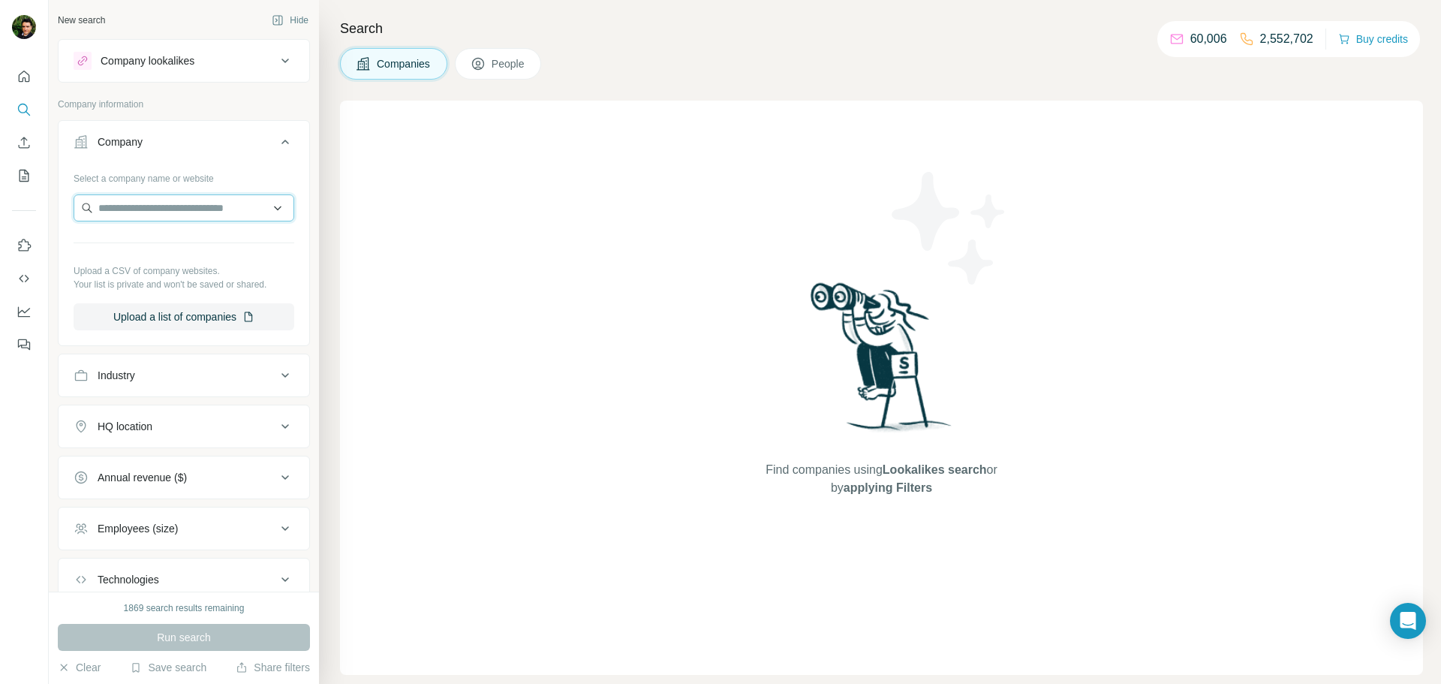
click at [134, 205] on input "text" at bounding box center [184, 207] width 221 height 27
paste input "**********"
drag, startPoint x: 133, startPoint y: 208, endPoint x: 82, endPoint y: 200, distance: 51.6
click at [82, 200] on input "**********" at bounding box center [184, 207] width 221 height 27
click at [188, 213] on input "**********" at bounding box center [184, 207] width 221 height 27
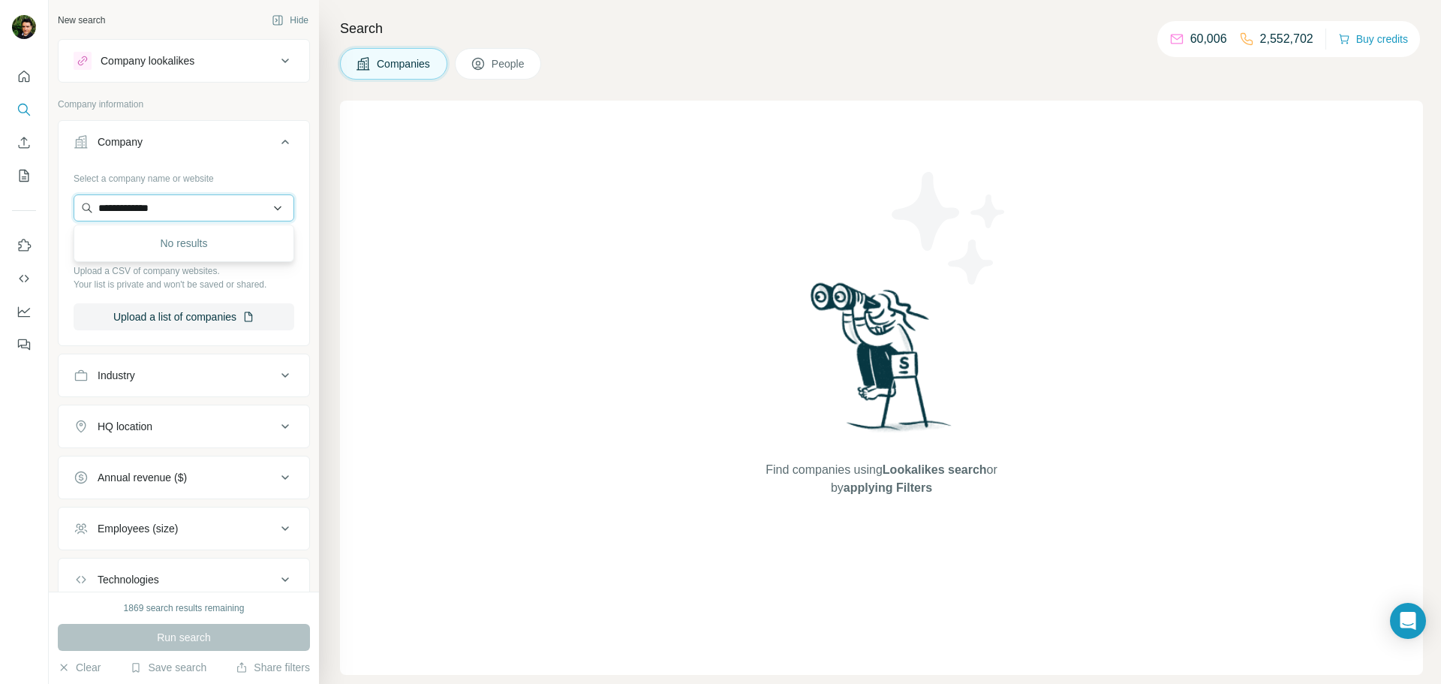
drag, startPoint x: 188, startPoint y: 213, endPoint x: 113, endPoint y: 205, distance: 76.2
click at [113, 205] on input "**********" at bounding box center [184, 207] width 221 height 27
paste input "*******"
type input "**********"
click at [152, 250] on p "[DOMAIN_NAME]" at bounding box center [152, 256] width 72 height 14
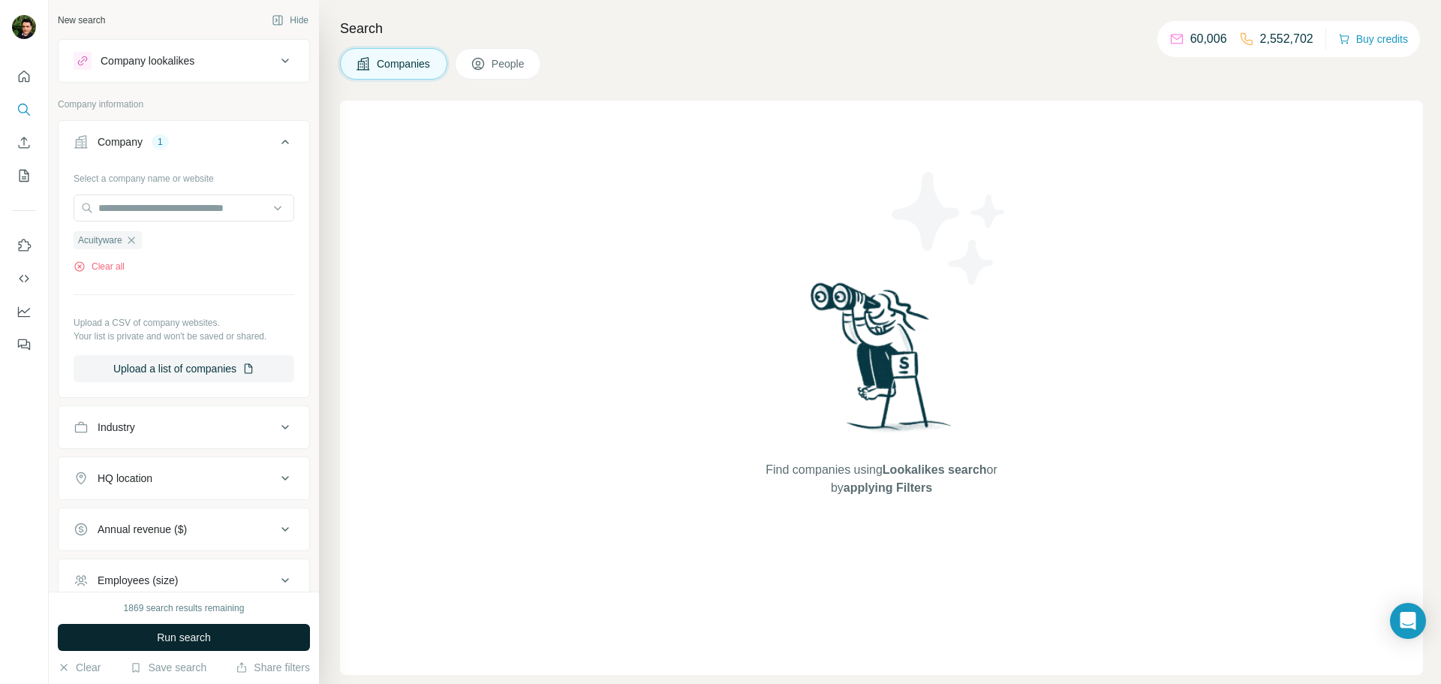
click at [149, 636] on button "Run search" at bounding box center [184, 637] width 252 height 27
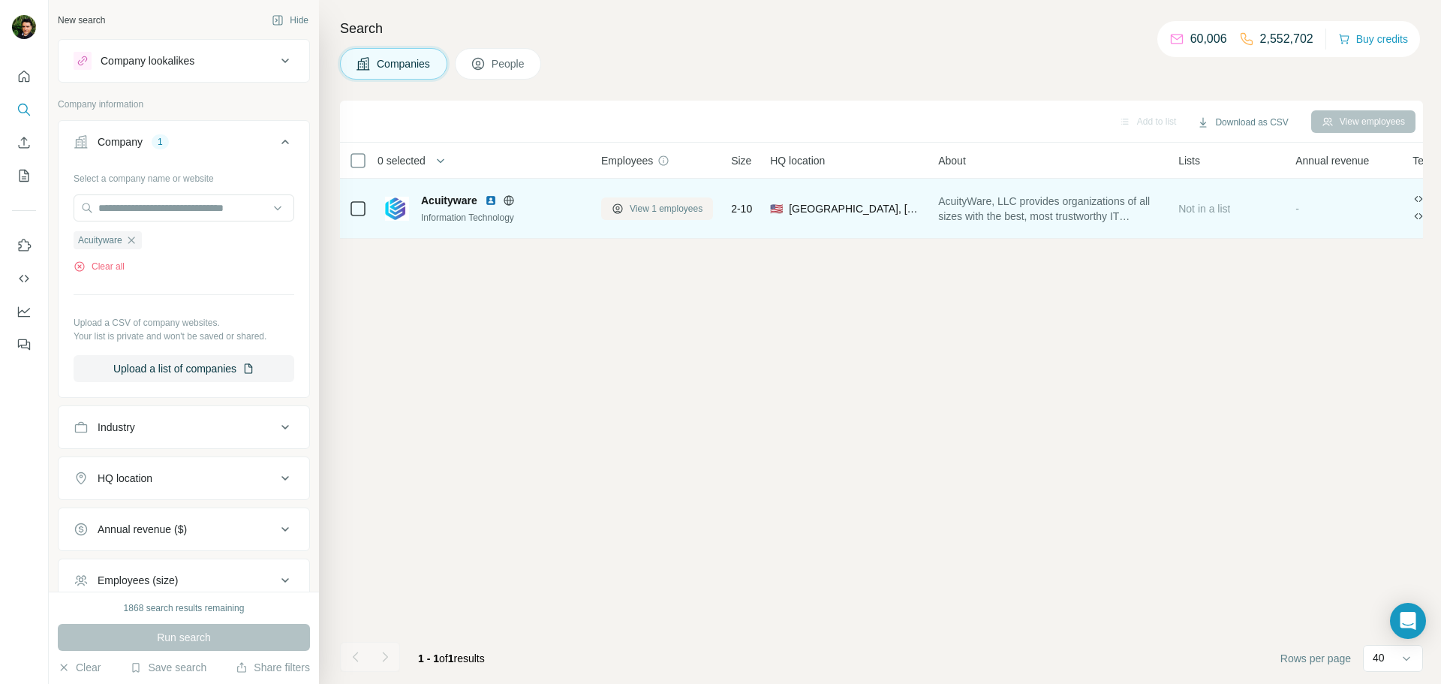
click at [664, 212] on span "View 1 employees" at bounding box center [666, 209] width 73 height 14
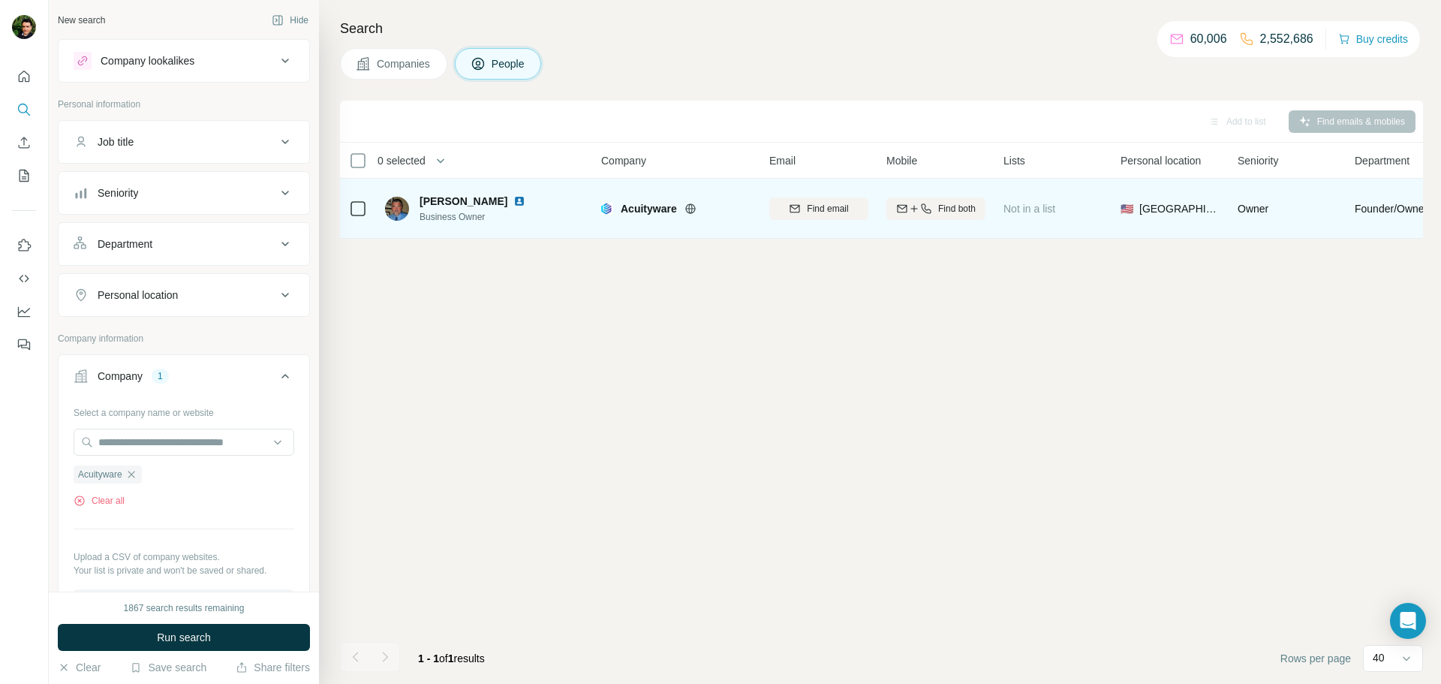
click at [938, 203] on span "Find both" at bounding box center [957, 209] width 38 height 14
